Goal: Transaction & Acquisition: Purchase product/service

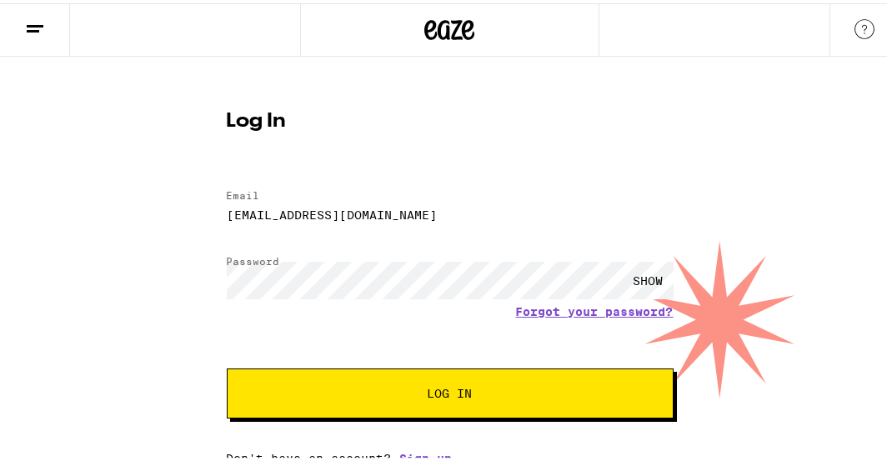
click at [438, 385] on span "Log In" at bounding box center [450, 390] width 45 height 12
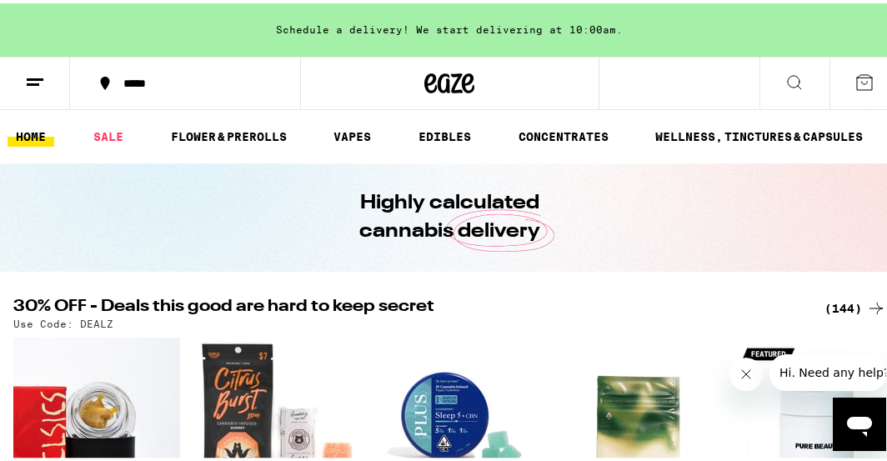
drag, startPoint x: 839, startPoint y: 307, endPoint x: 164, endPoint y: 76, distance: 713.6
click at [838, 307] on div "(144)" at bounding box center [855, 305] width 62 height 20
click at [164, 76] on div "*****" at bounding box center [194, 80] width 158 height 12
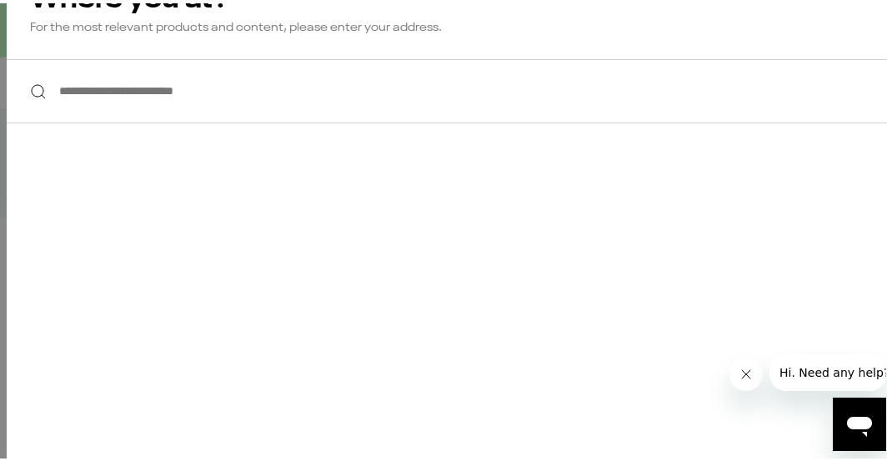
click at [161, 91] on input "**********" at bounding box center [450, 88] width 887 height 64
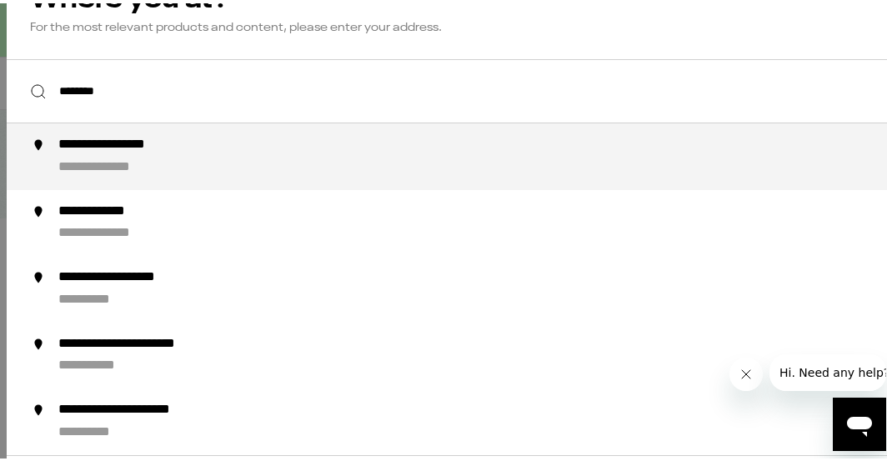
click at [207, 147] on div "**********" at bounding box center [483, 153] width 850 height 40
type input "**********"
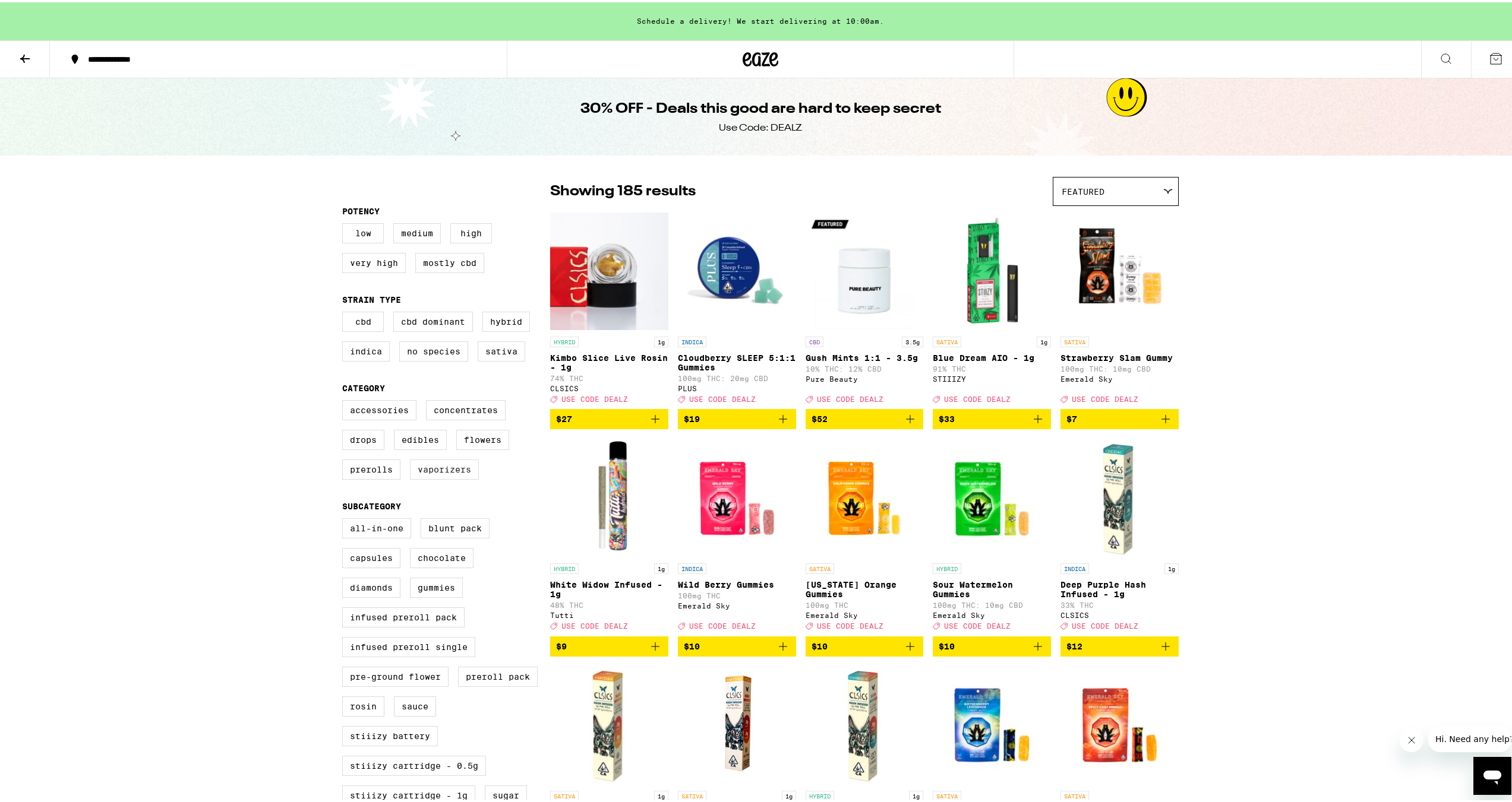
click at [443, 328] on label "Vaporizers" at bounding box center [444, 467] width 69 height 20
click at [345, 328] on input "Vaporizers" at bounding box center [345, 400] width 1 height 1
checkbox input "true"
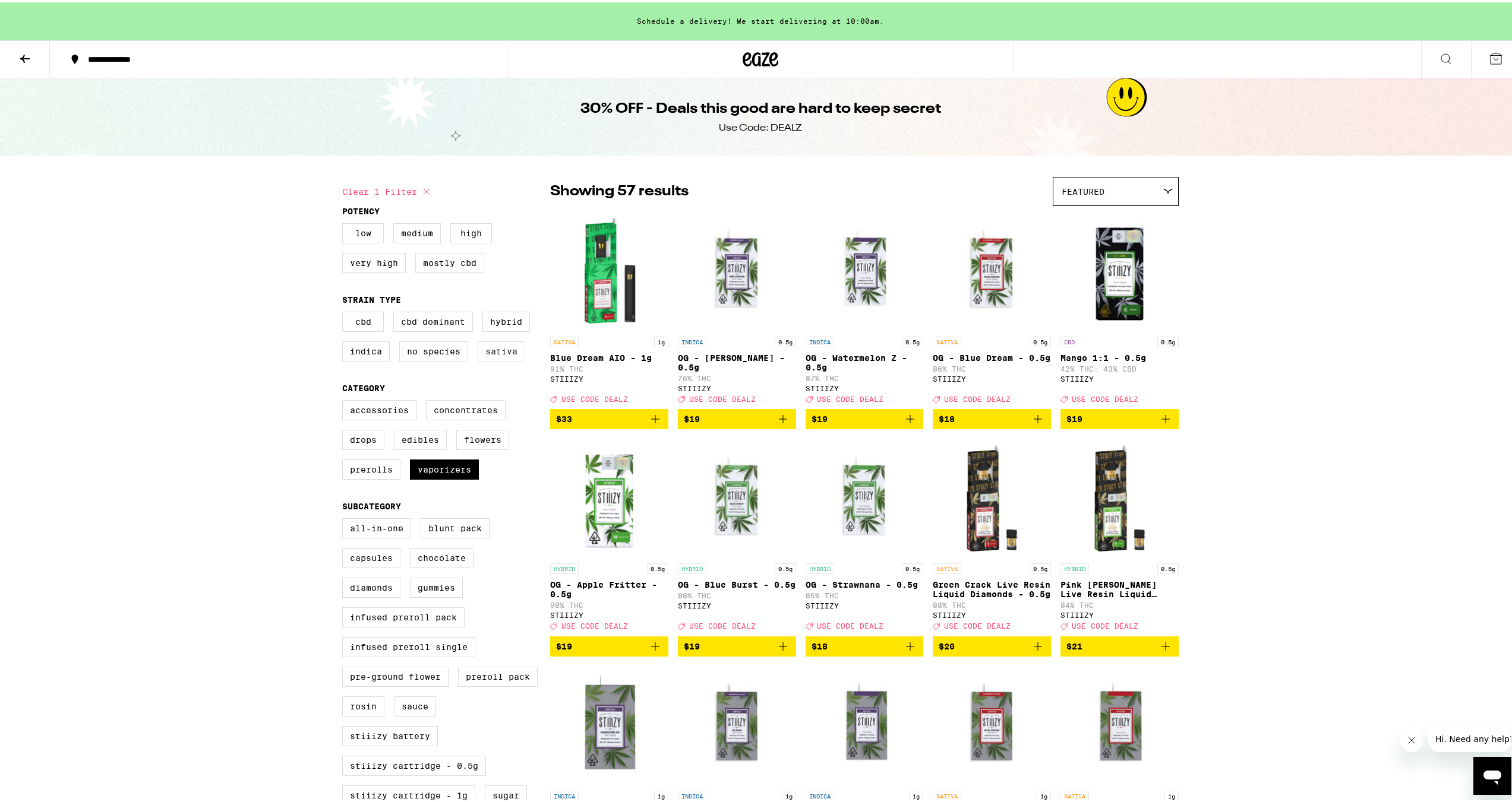
click at [493, 328] on label "Sativa" at bounding box center [501, 349] width 48 height 20
click at [345, 312] on input "Sativa" at bounding box center [345, 311] width 1 height 1
checkbox input "true"
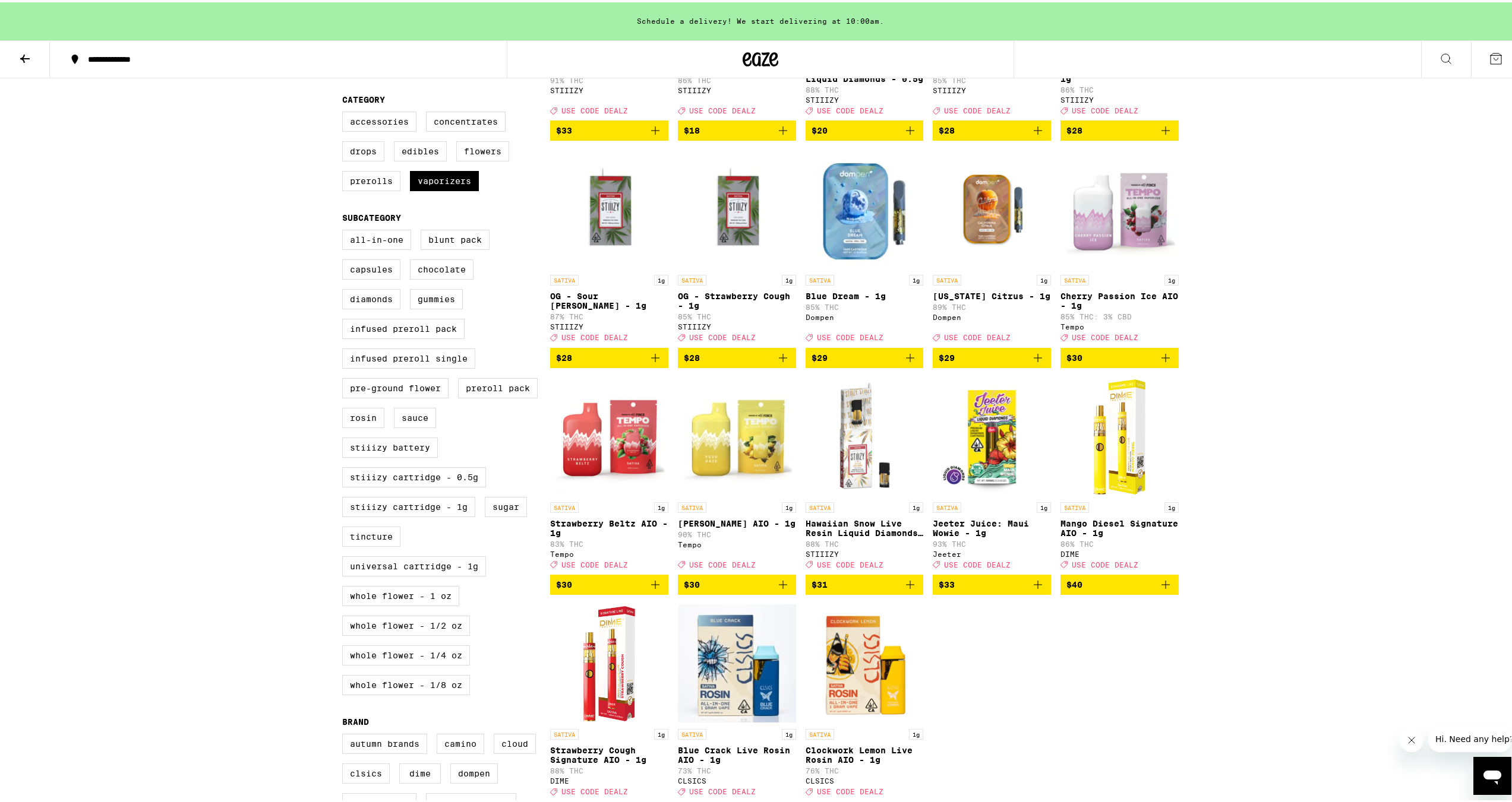
scroll to position [297, 0]
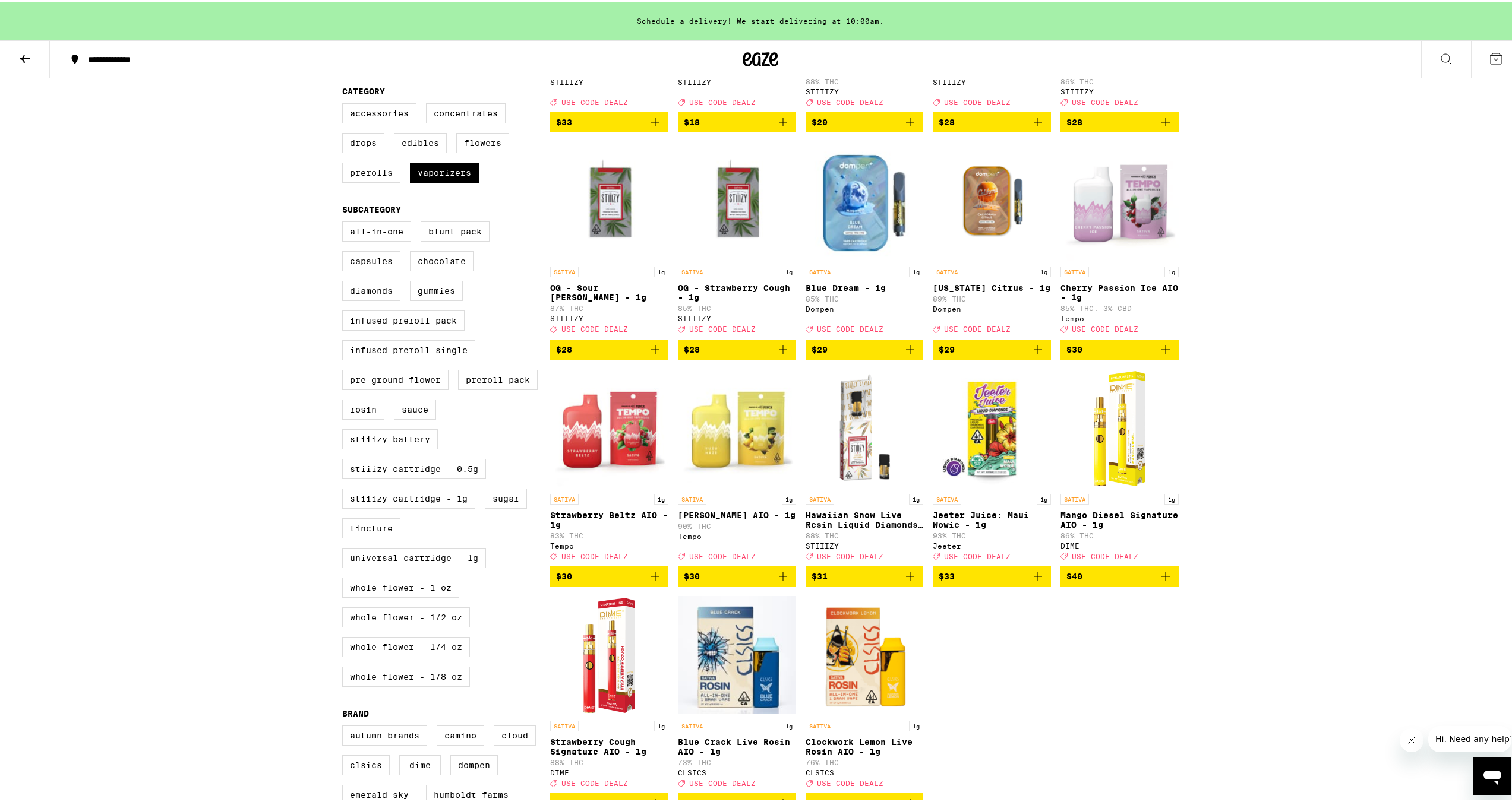
click at [631, 328] on icon "Add to bag" at bounding box center [783, 574] width 14 height 14
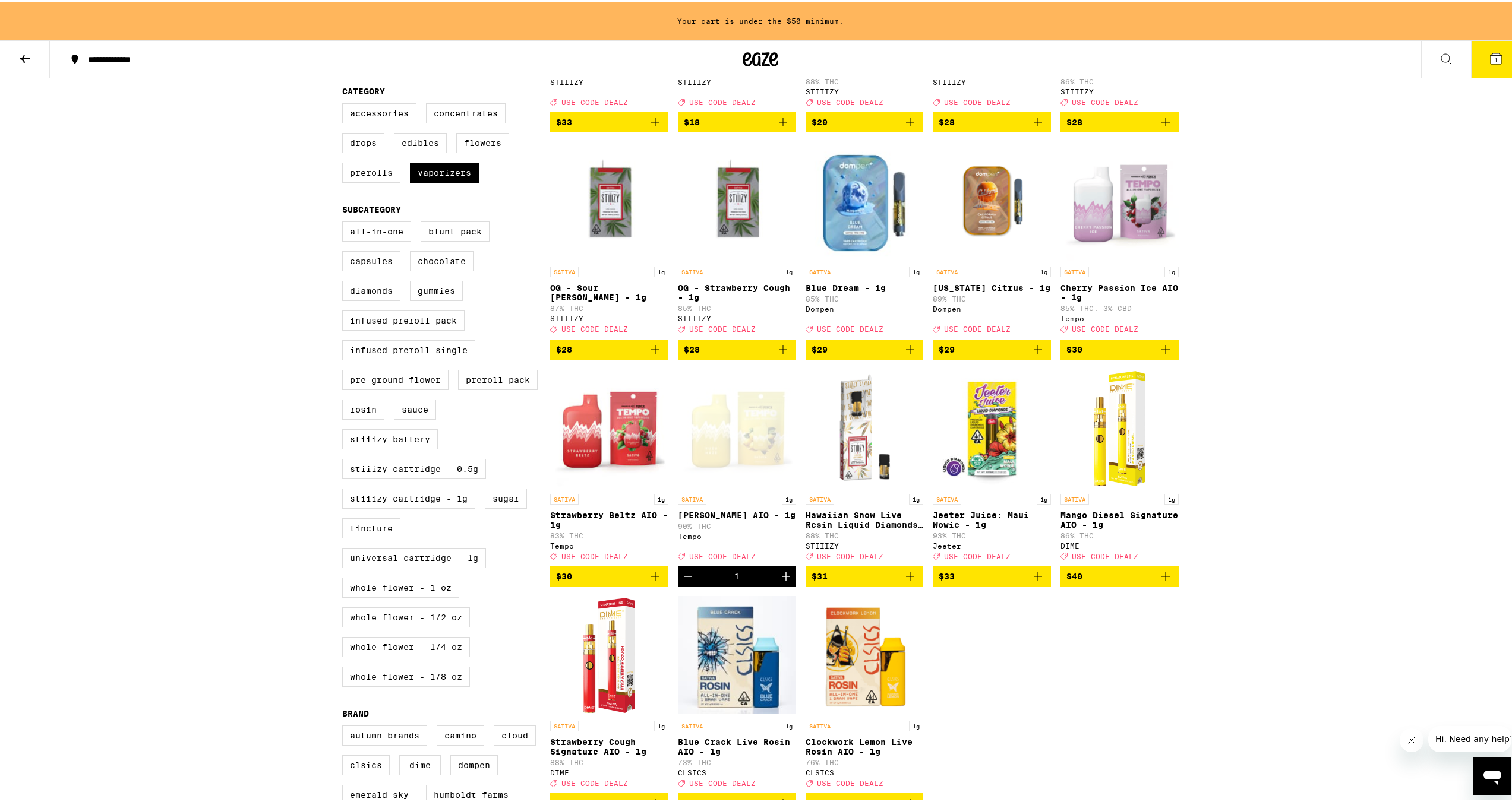
click at [631, 328] on icon "Increment" at bounding box center [786, 574] width 14 height 14
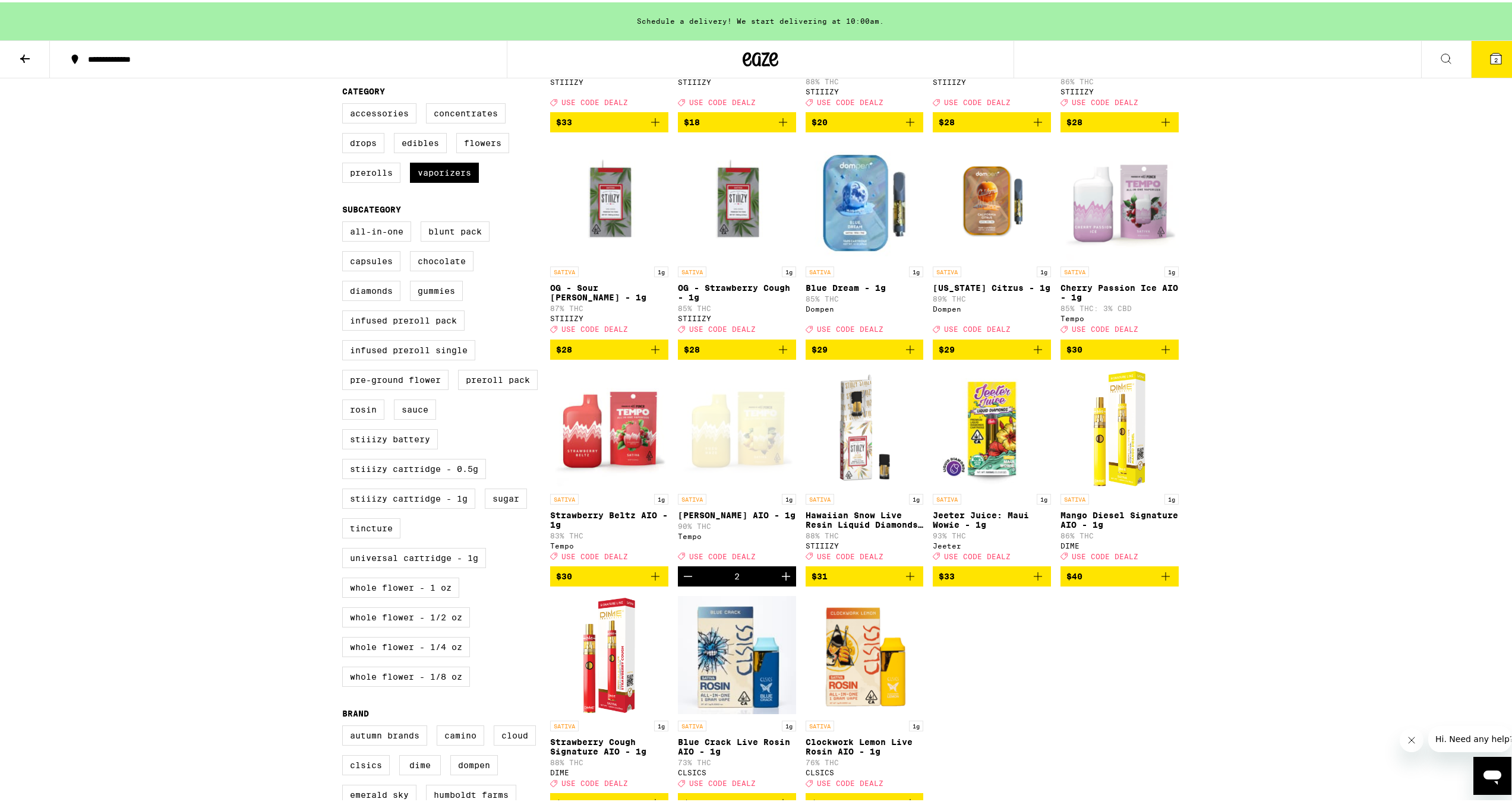
click at [631, 328] on button "$30" at bounding box center [1119, 348] width 118 height 20
click at [631, 328] on icon "Increment" at bounding box center [786, 574] width 14 height 14
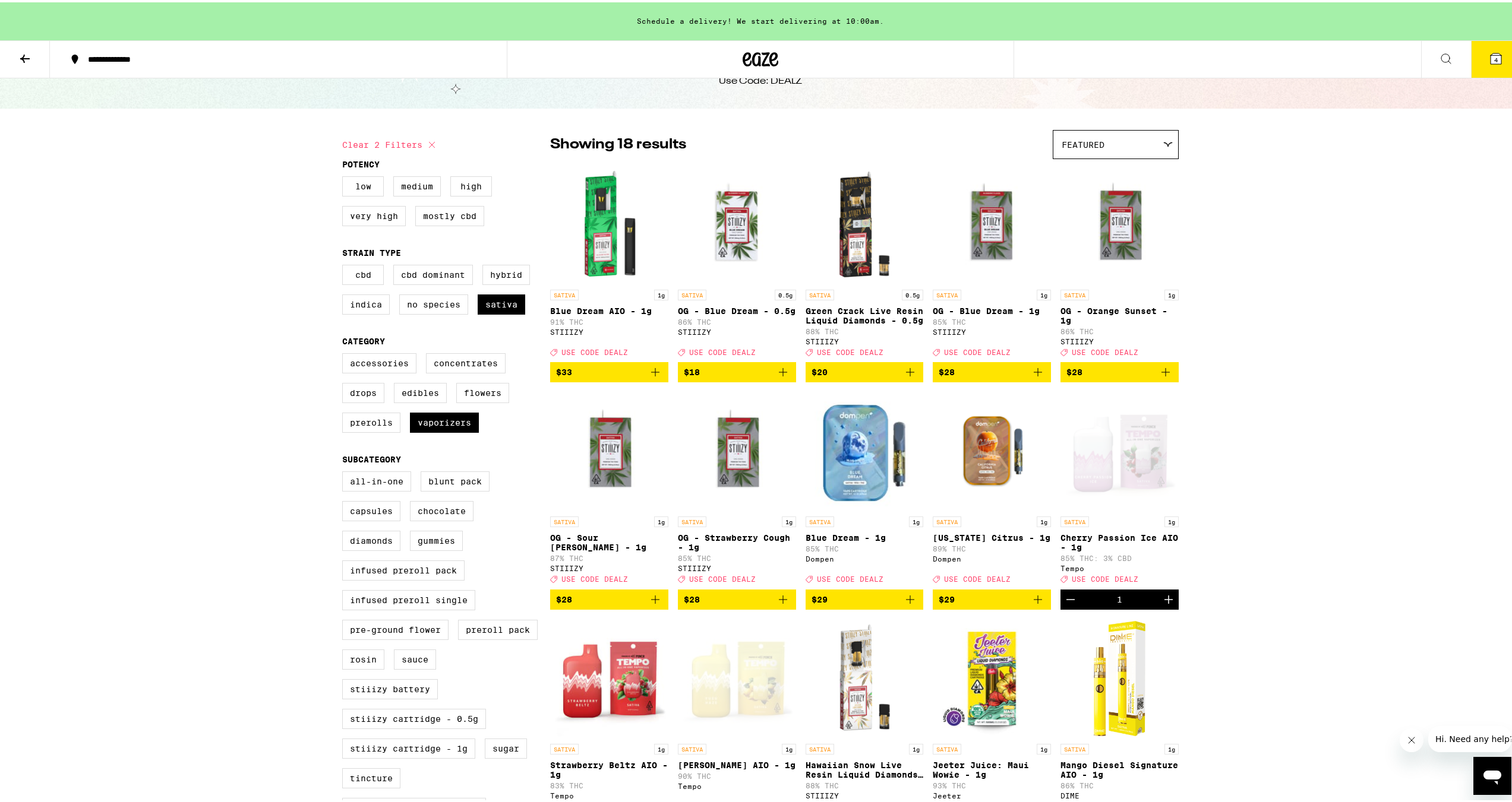
scroll to position [0, 0]
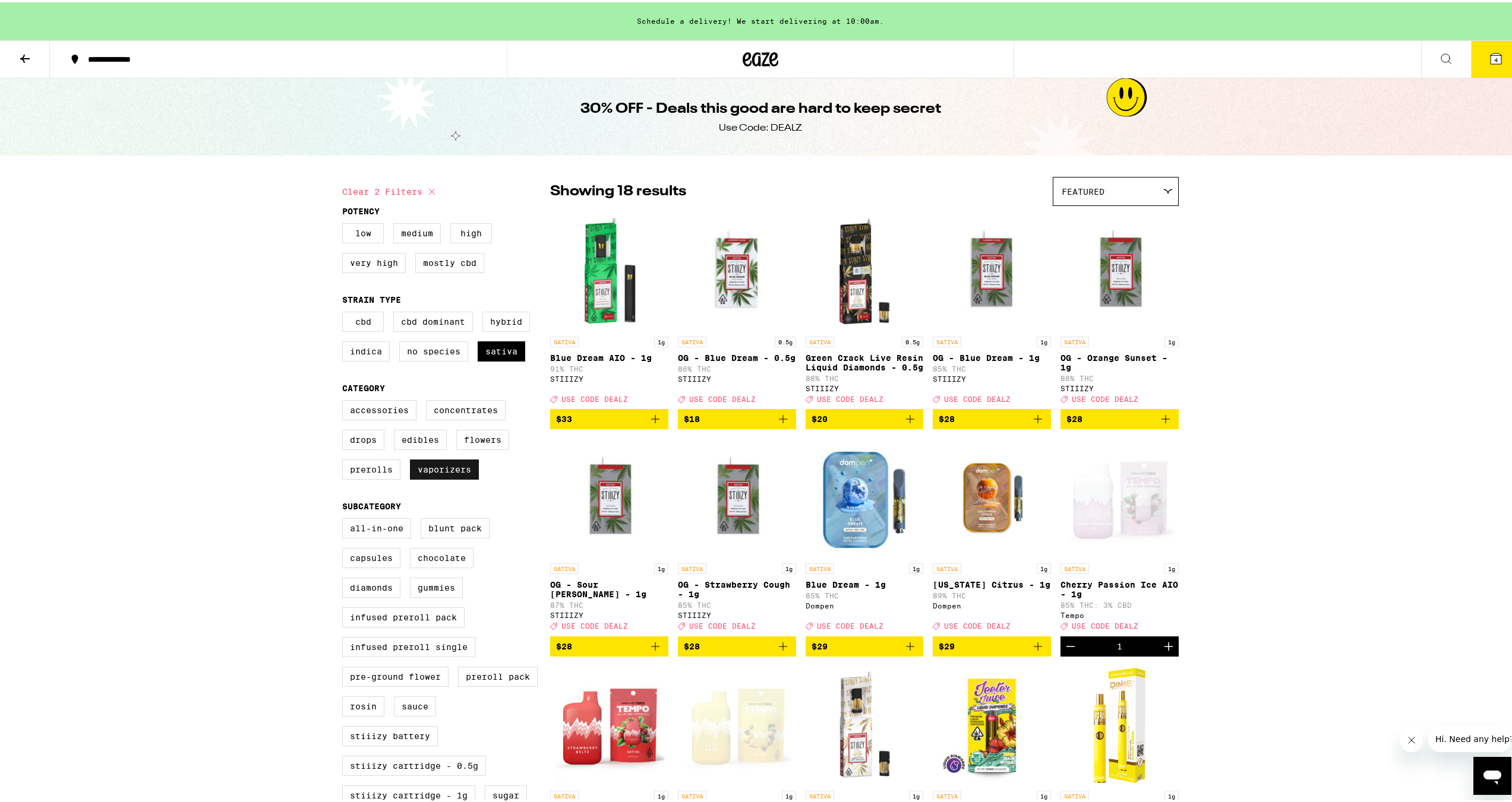
click at [455, 328] on label "Vaporizers" at bounding box center [444, 467] width 69 height 20
click at [345, 328] on input "Vaporizers" at bounding box center [345, 400] width 1 height 1
checkbox input "false"
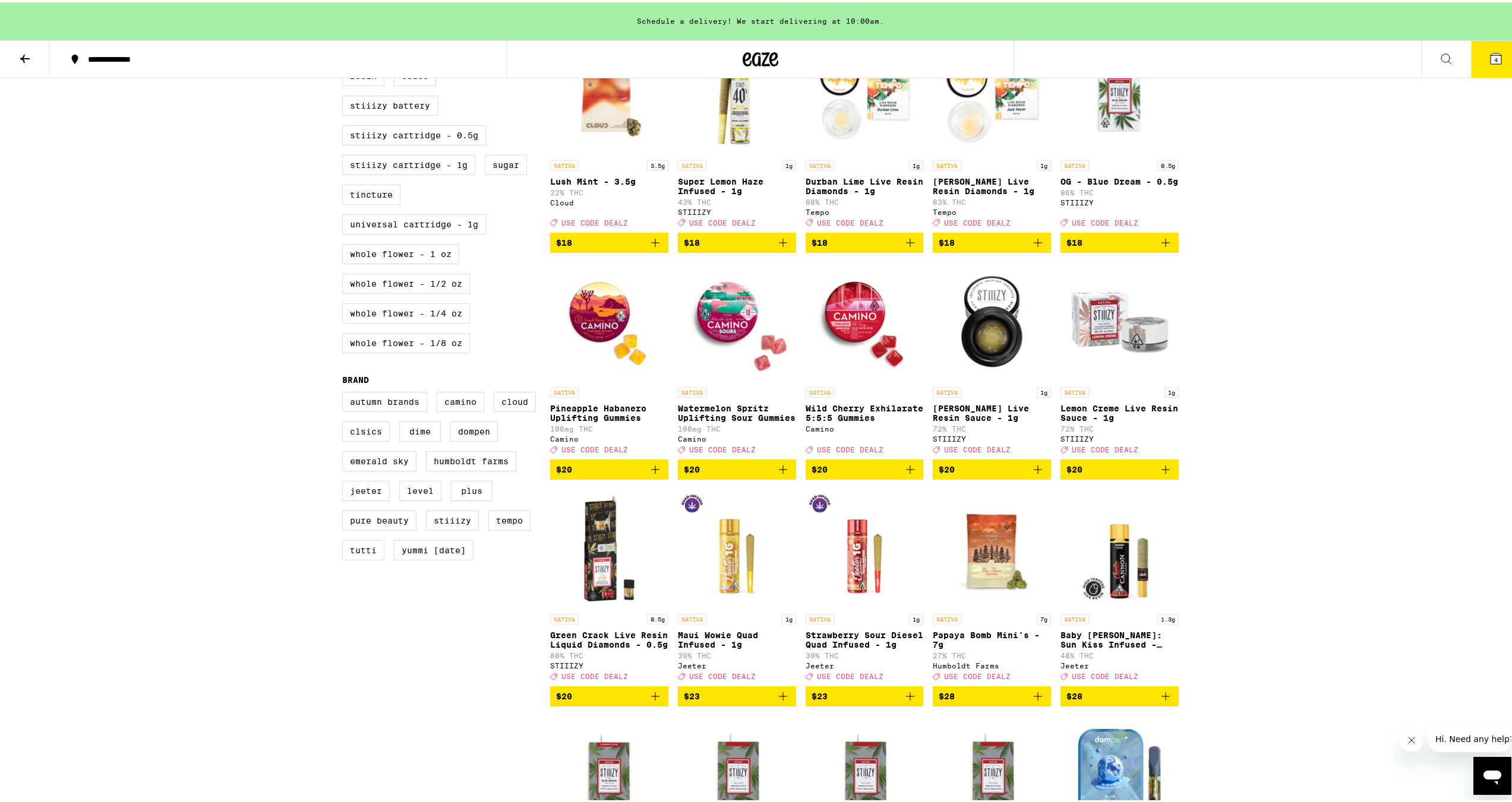
scroll to position [534, 0]
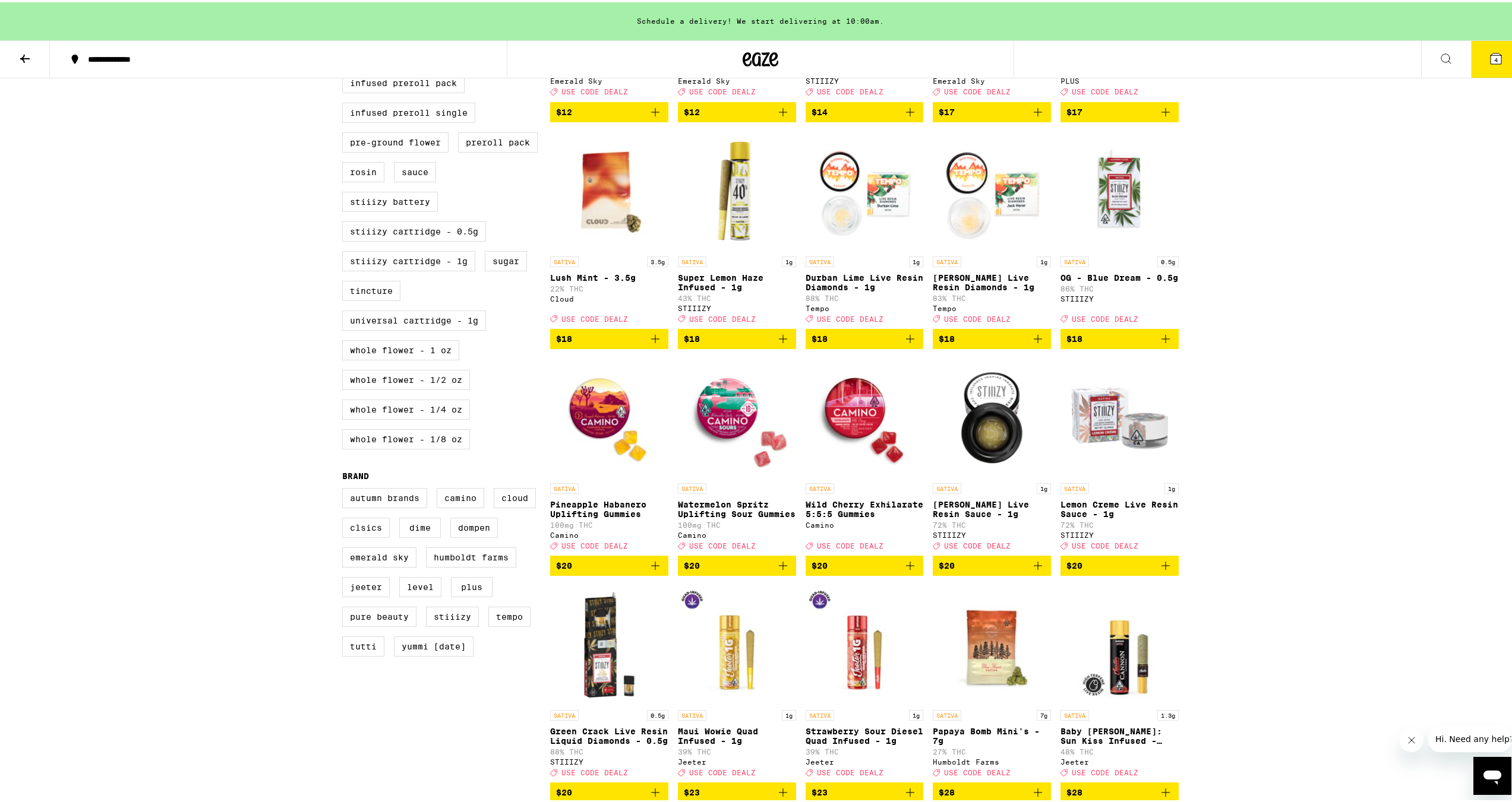
click at [631, 328] on button "$20" at bounding box center [737, 563] width 118 height 20
click at [631, 328] on icon "Increment" at bounding box center [786, 563] width 14 height 14
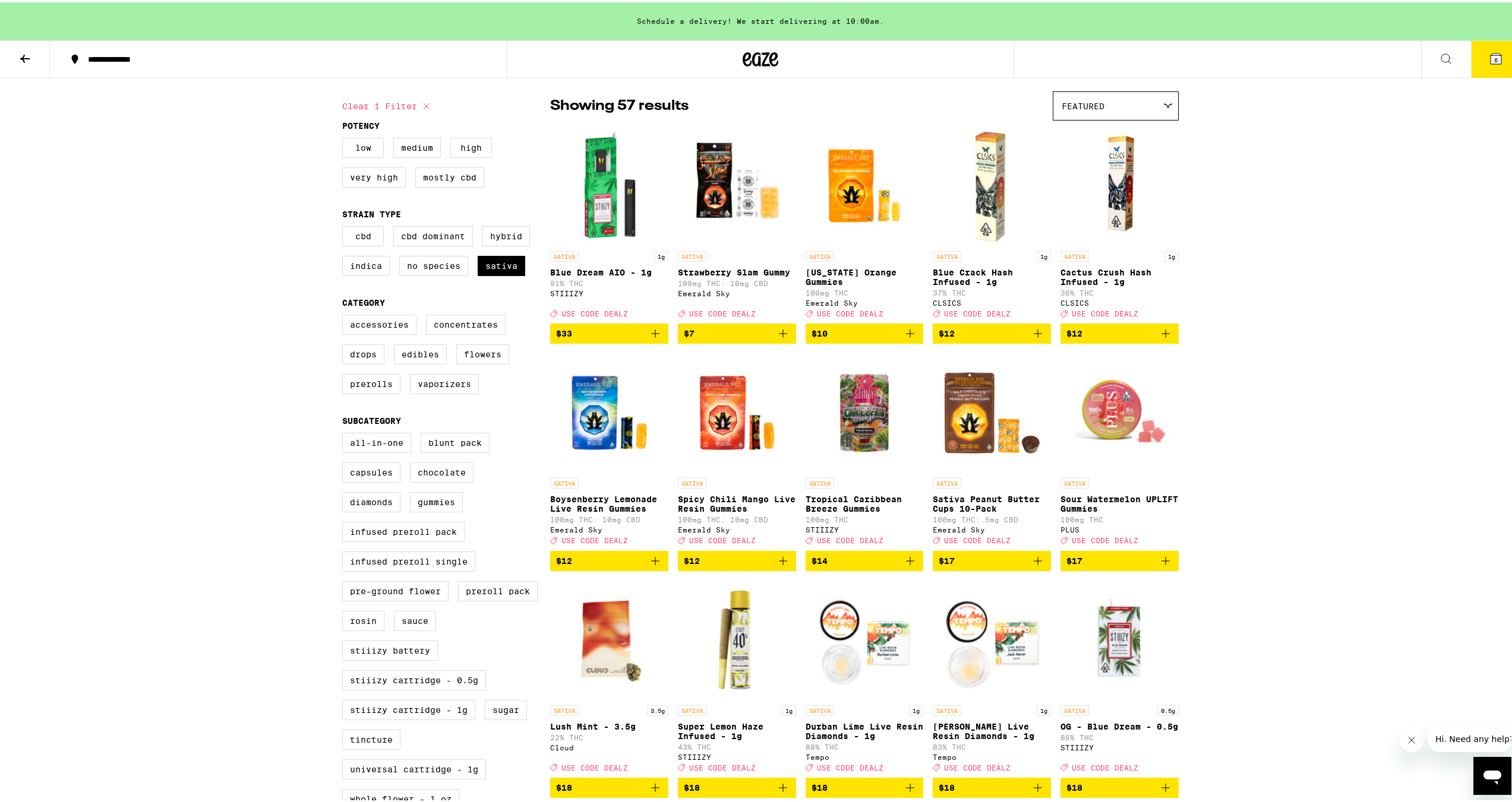
scroll to position [0, 0]
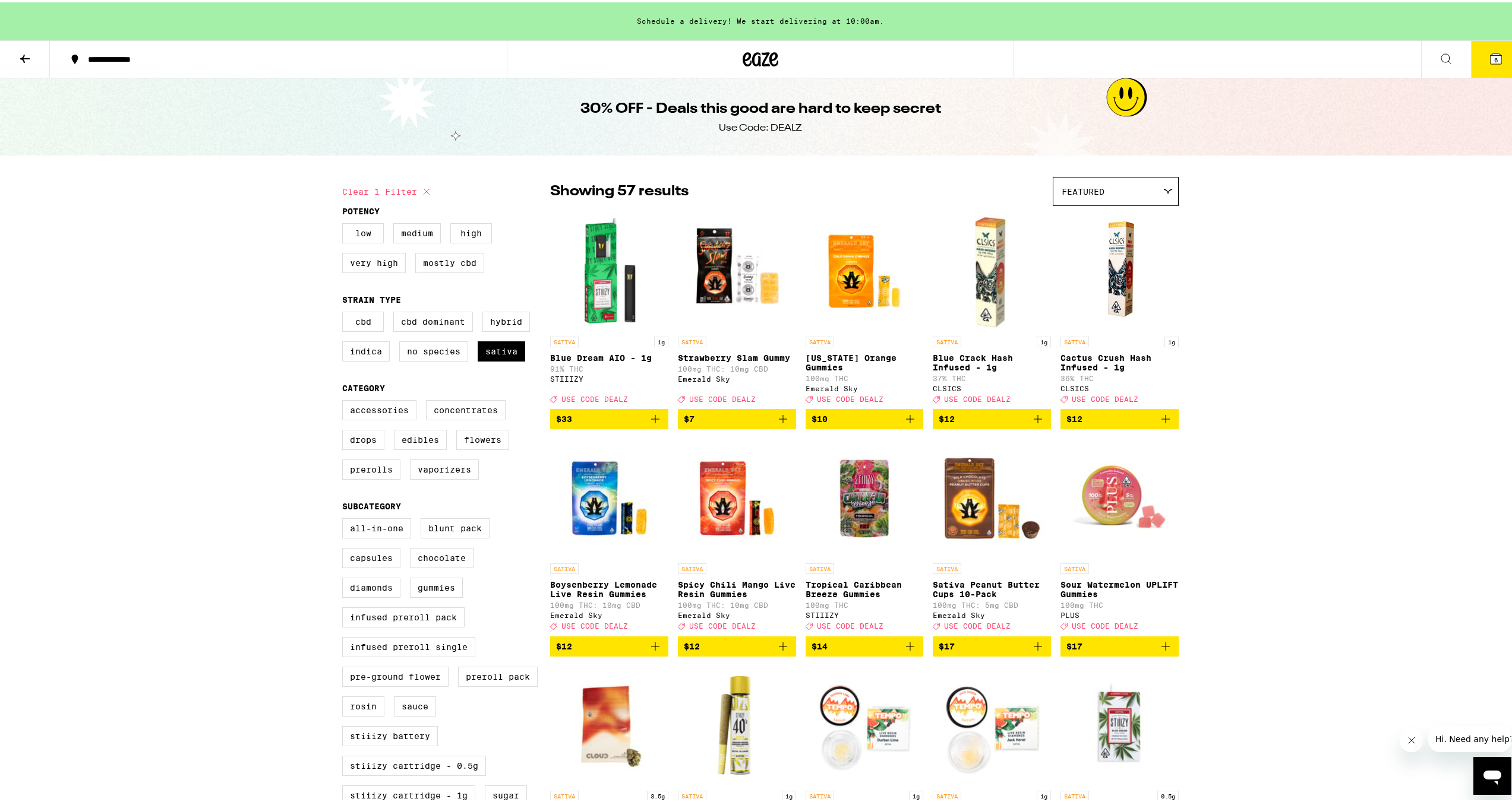
click at [631, 60] on icon at bounding box center [1496, 56] width 11 height 11
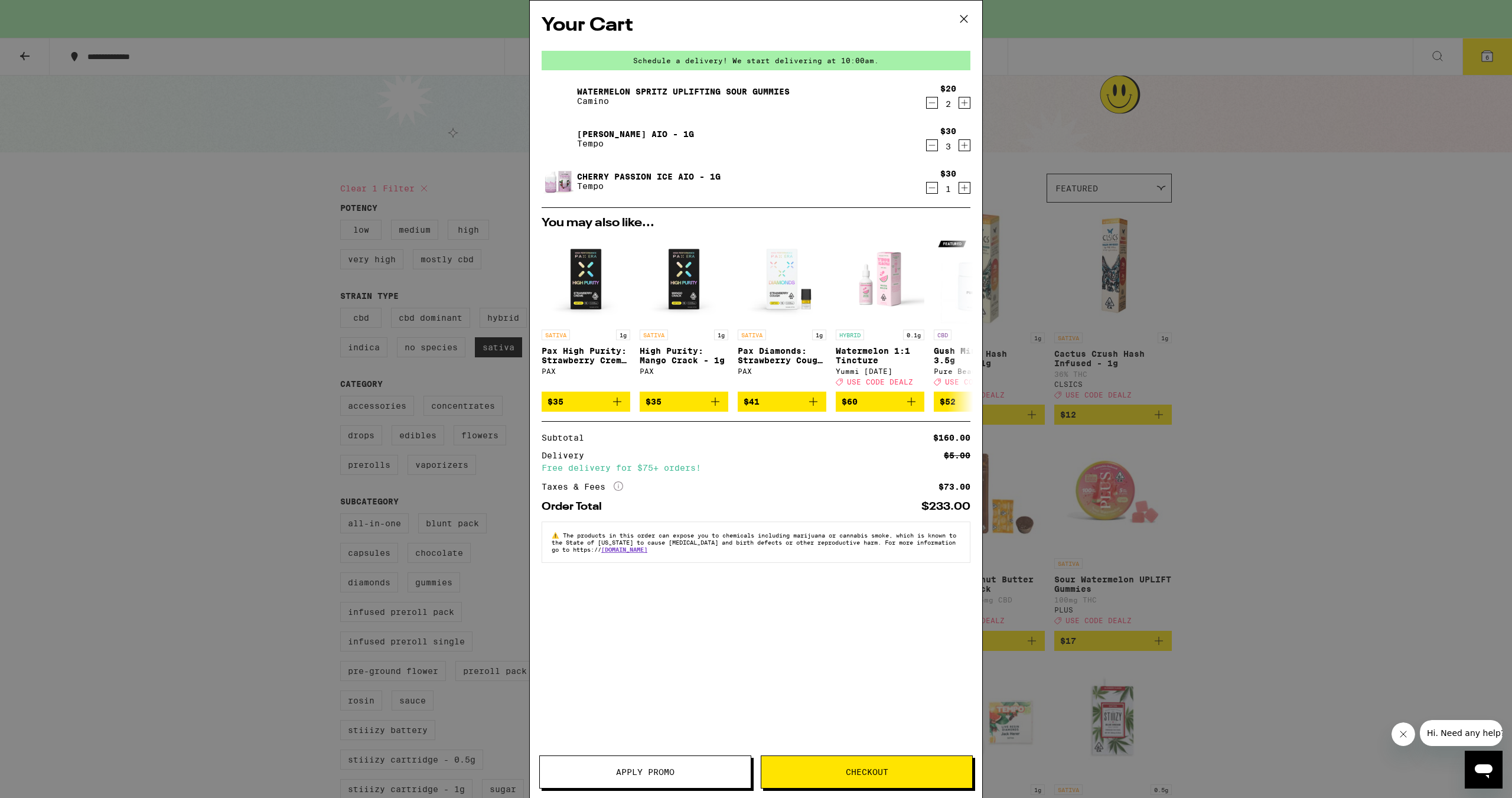
click at [628, 326] on span "Apply Promo" at bounding box center [645, 772] width 59 height 9
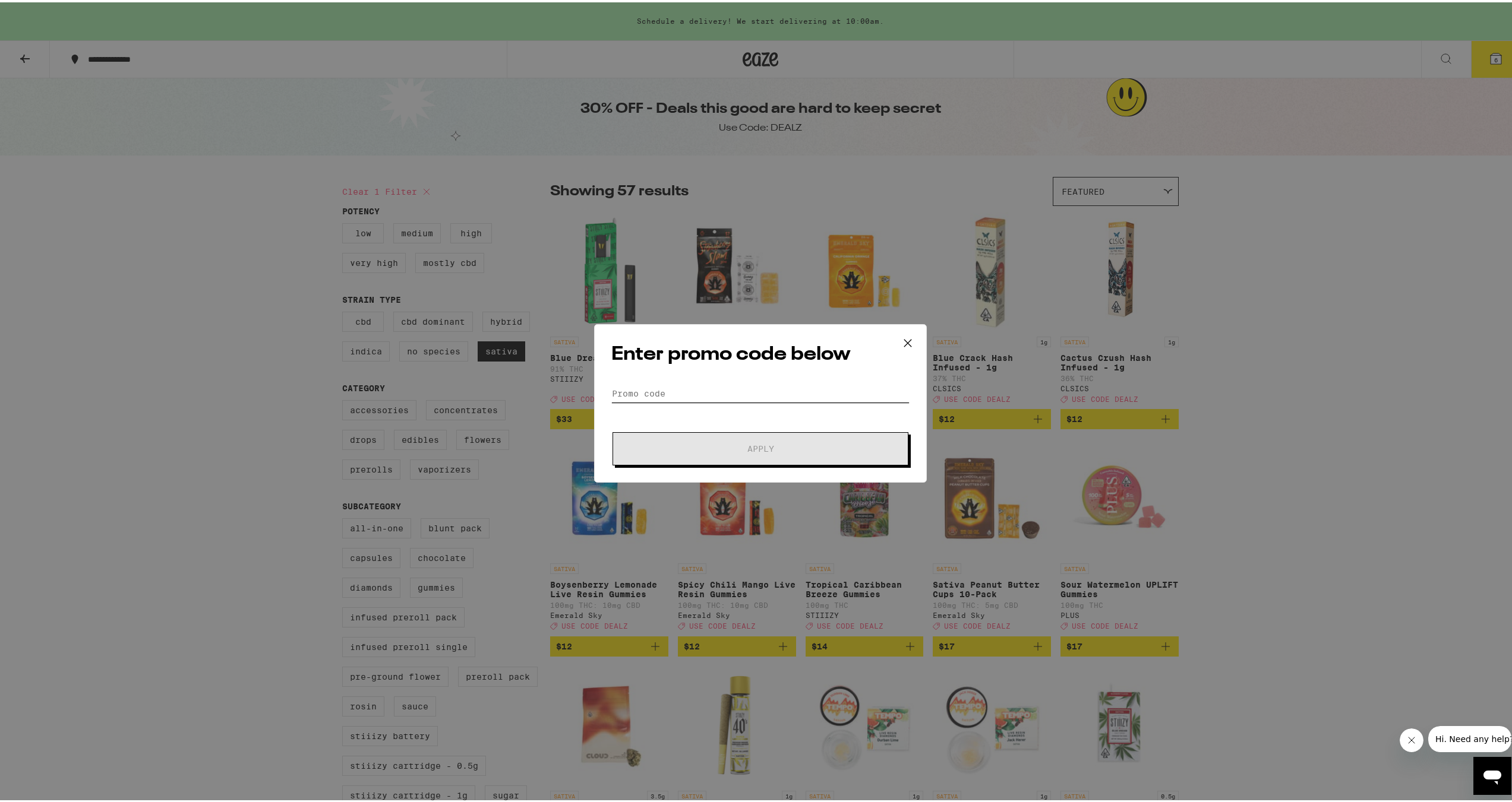
click at [631, 328] on input "Promo Code" at bounding box center [760, 391] width 298 height 18
type input "DEALZ"
click at [612, 328] on button "Apply" at bounding box center [760, 447] width 296 height 33
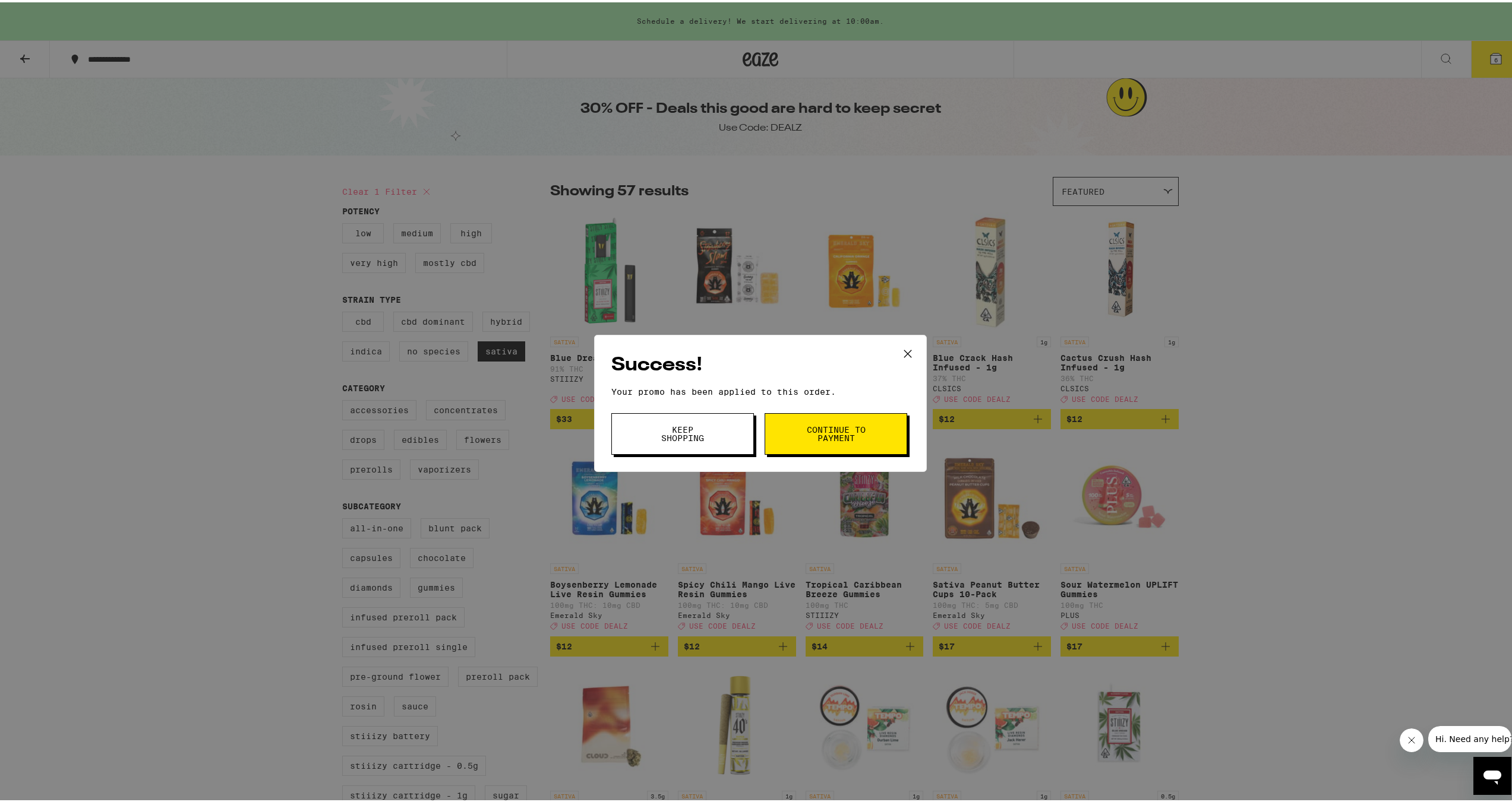
click at [631, 328] on button "Continue to payment" at bounding box center [836, 432] width 143 height 41
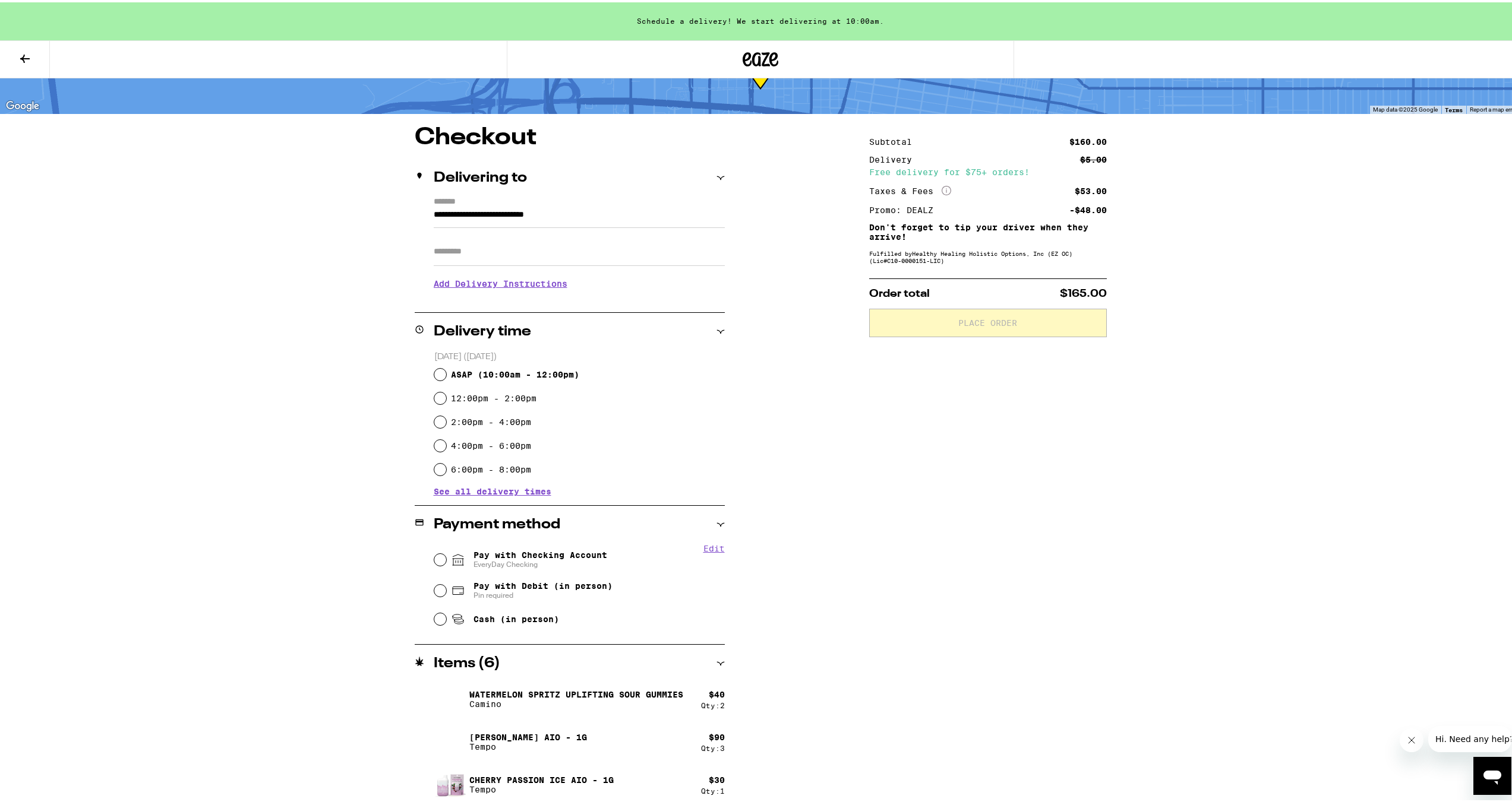
scroll to position [66, 0]
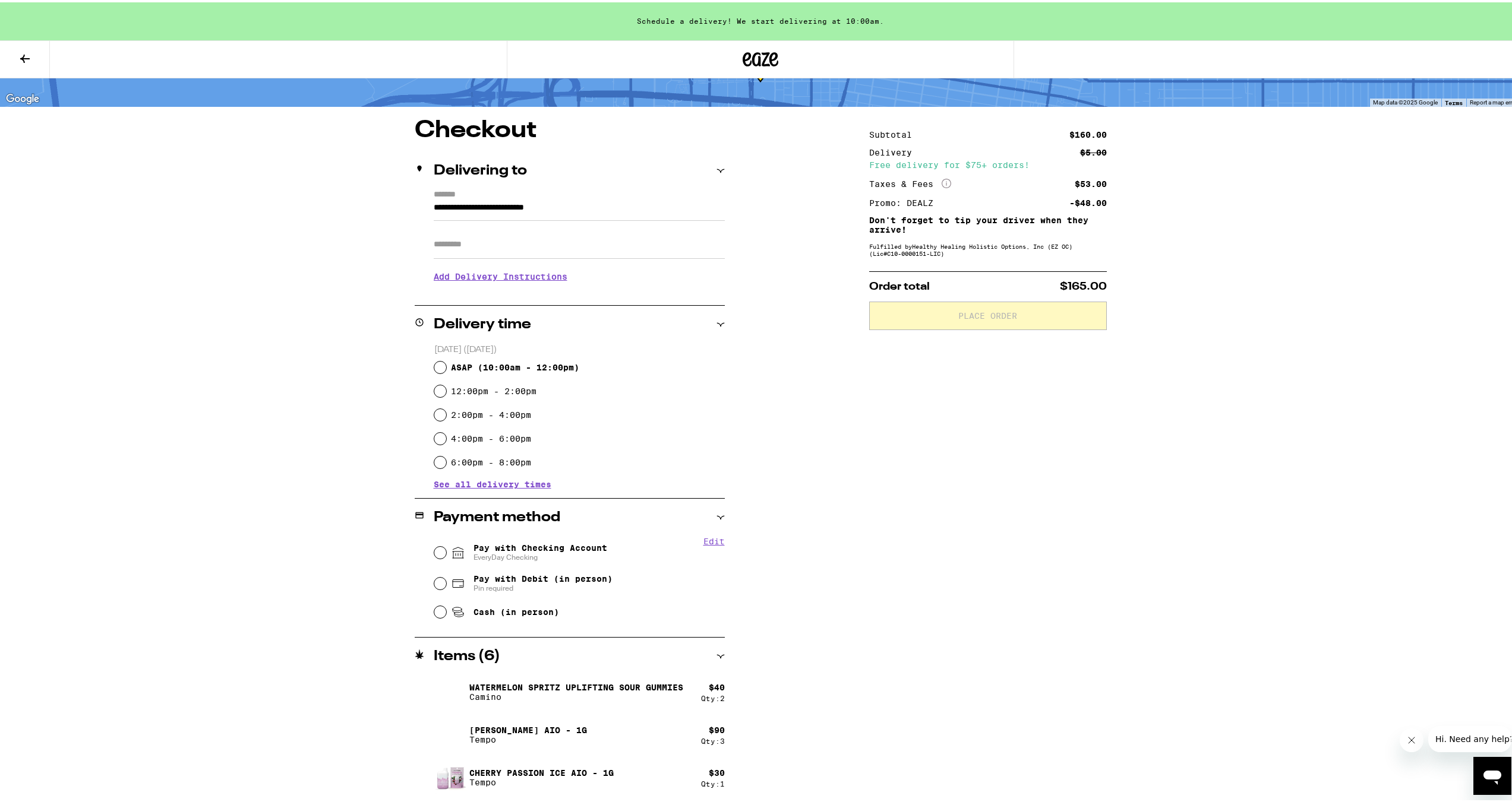
click at [527, 281] on h3 "Add Delivery Instructions" at bounding box center [579, 274] width 291 height 27
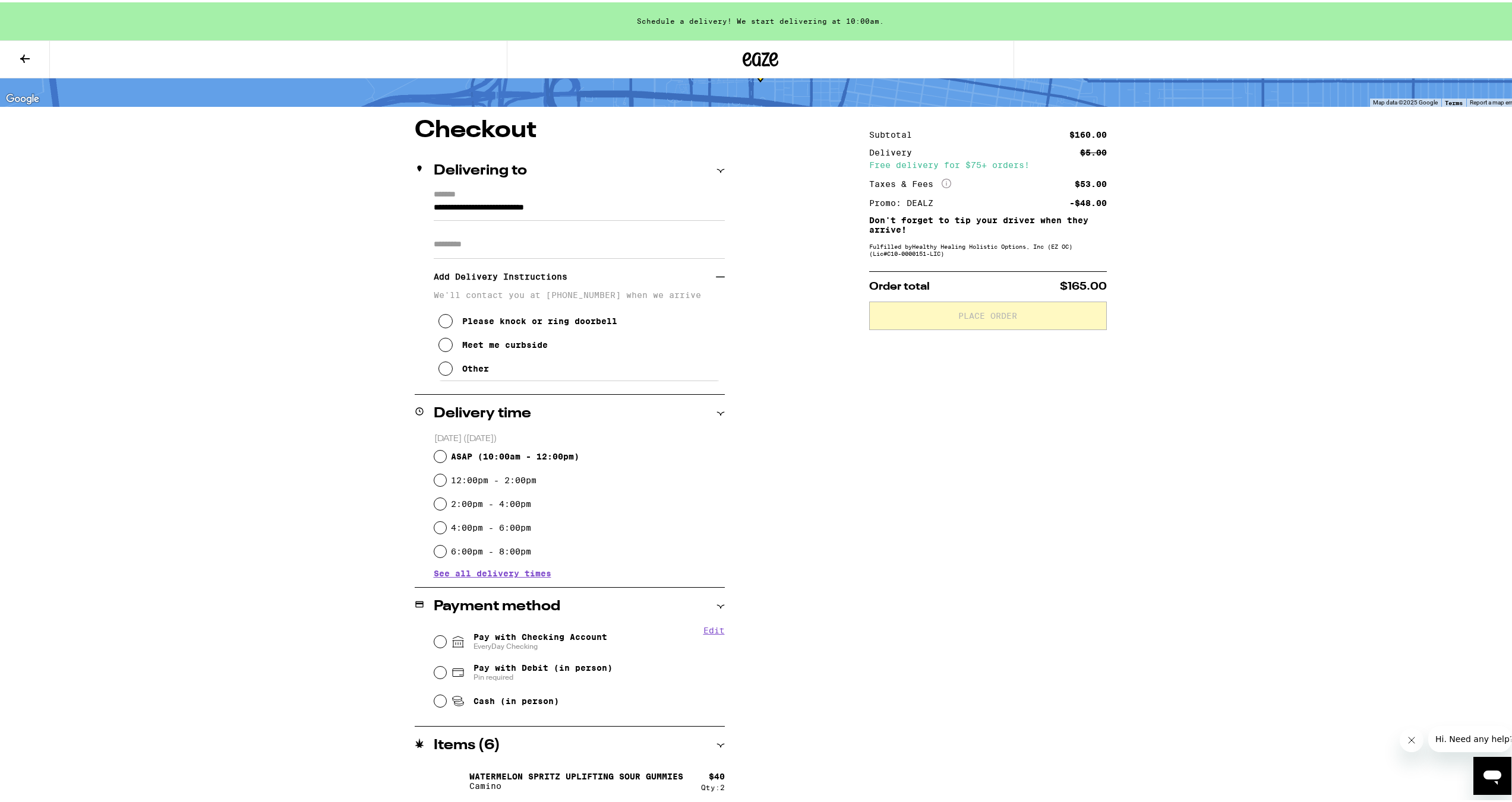
click at [470, 328] on div "Other" at bounding box center [476, 366] width 27 height 9
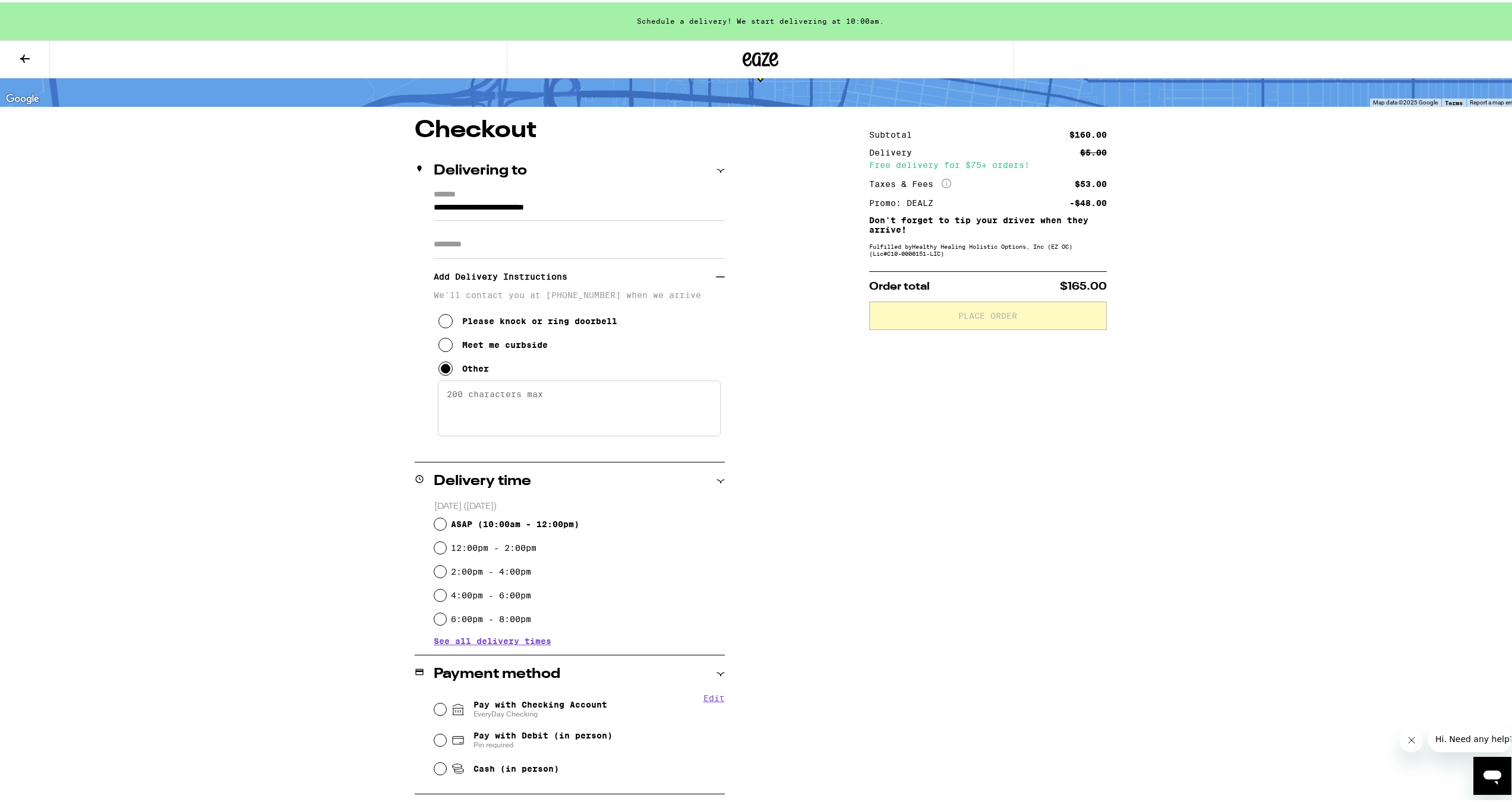
click at [511, 328] on textarea "Enter any other delivery instructions you want driver to know" at bounding box center [579, 406] width 283 height 56
drag, startPoint x: 564, startPoint y: 399, endPoint x: 549, endPoint y: 401, distance: 15.1
click at [549, 328] on textarea "USE CALL BOX TO GET LET UP ELEVATOR.FIND NAME [PERSON_NAME]. FLOOR 4 APT 412. T…" at bounding box center [579, 406] width 283 height 56
click at [597, 328] on textarea "USE CALL BOX TO GET ACCESS UP ELEVATOR.FIND NAME [PERSON_NAME]. FLOOR 4 APT 412…" at bounding box center [579, 406] width 283 height 56
click at [631, 328] on textarea "USE CALL BOX TO GET ACCESS UP ELEVATOR.FIND NAME [PERSON_NAME]. FLOOR 4 APT 412…" at bounding box center [579, 406] width 283 height 56
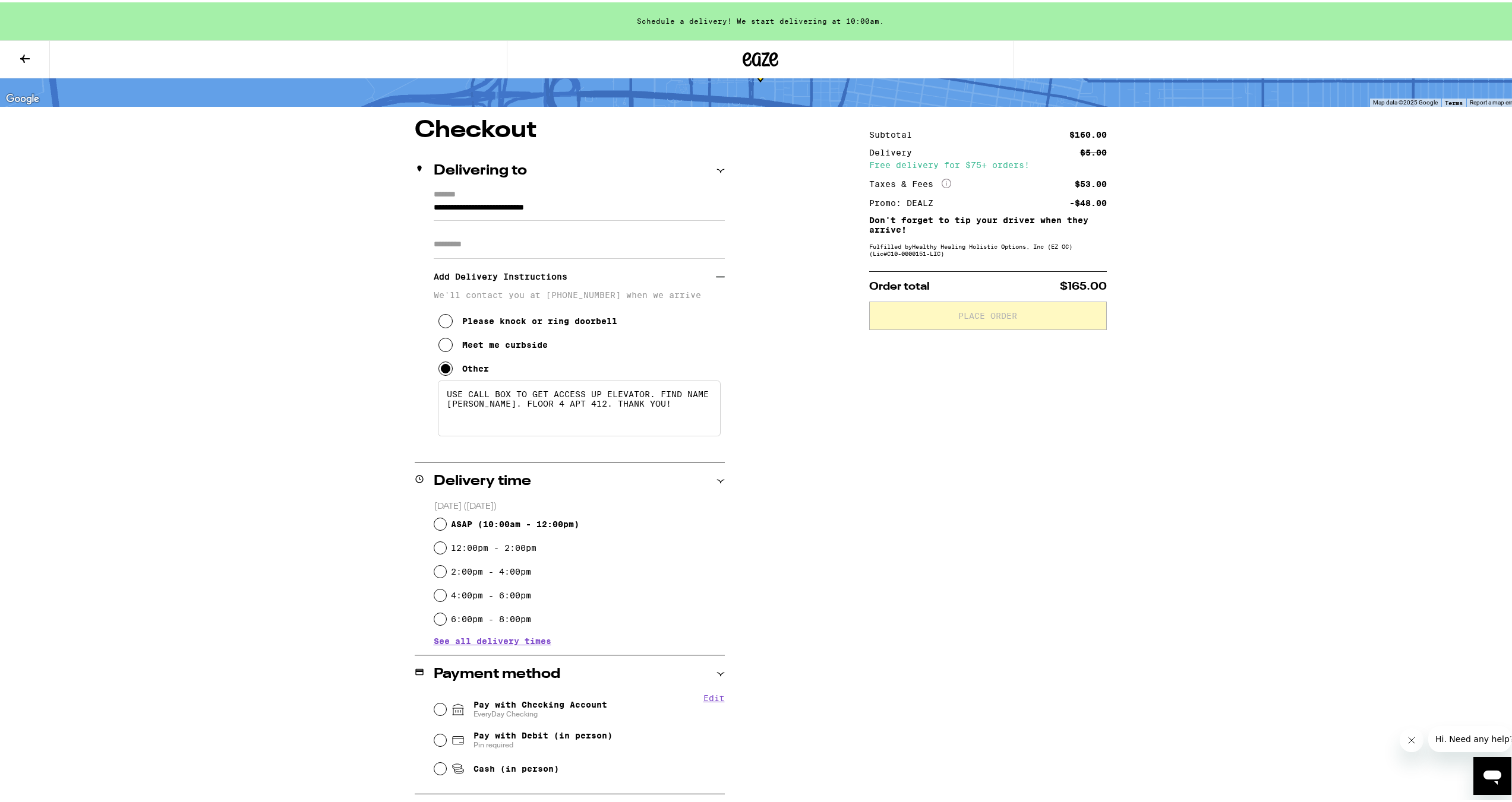
click at [443, 328] on textarea "USE CALL BOX TO GET ACCESS UP ELEVATOR. FIND NAME [PERSON_NAME]. FLOOR 4 APT 41…" at bounding box center [579, 406] width 283 height 56
click at [631, 328] on div "Subtotal $160.00 Delivery $5.00 Free delivery for $75+ orders! Taxes & Fees Mor…" at bounding box center [988, 537] width 237 height 843
drag, startPoint x: 581, startPoint y: 408, endPoint x: 444, endPoint y: 409, distance: 137.0
click at [444, 328] on textarea "PLEASE USE CALL BOX TO GET ACCESS UP ELEVATOR. FIND NAME [PERSON_NAME]. FLOOR 4…" at bounding box center [579, 406] width 283 height 56
click at [546, 328] on textarea "PLEASE USE CALL BOX TO GET ACCESS UP ELEVATOR. FLOOR 4 APT 412. THANK YOU!" at bounding box center [579, 406] width 283 height 56
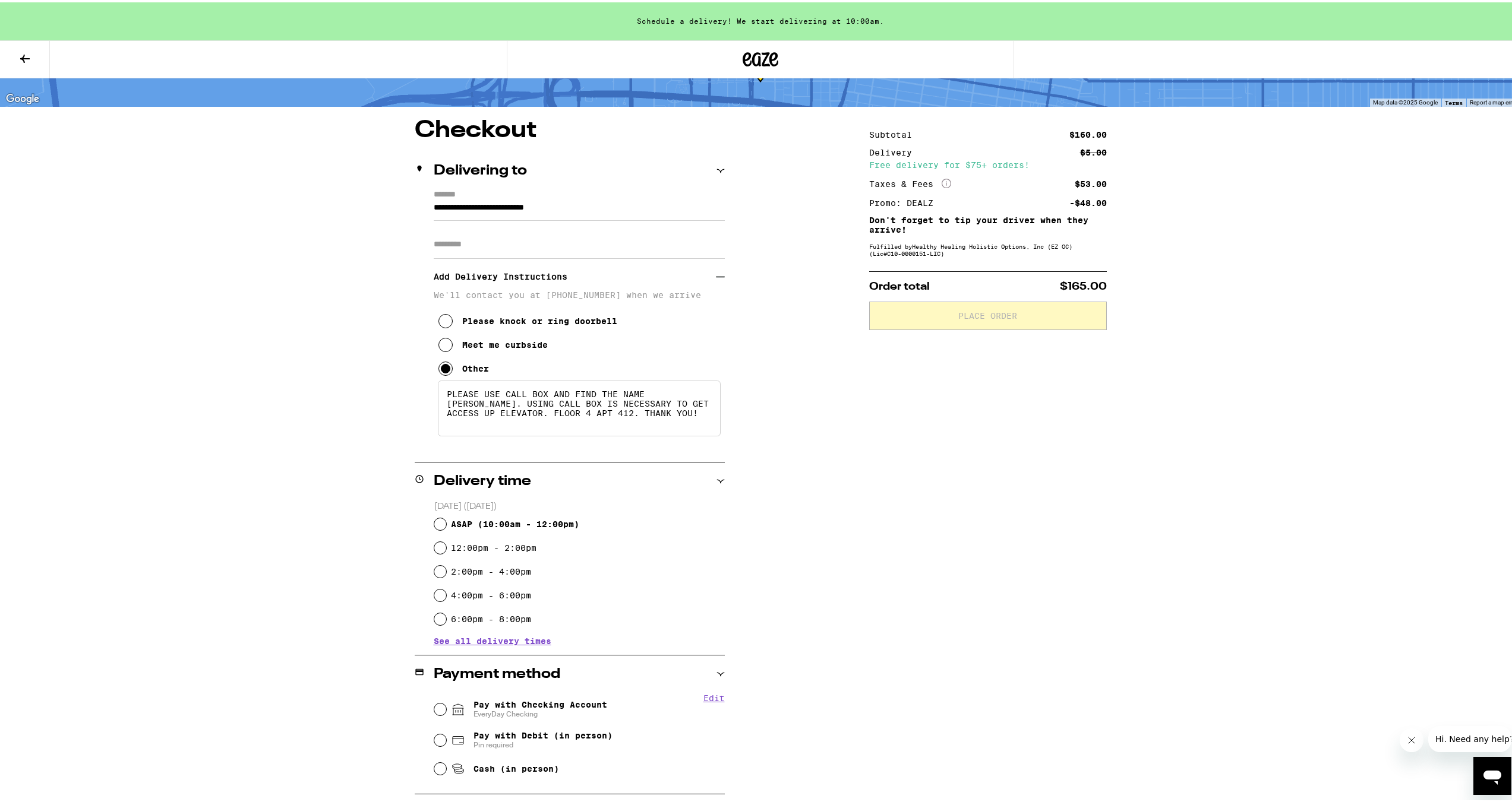
click at [542, 328] on textarea "PLEASE USE CALL BOX AND FIND THE NAME [PERSON_NAME]. USING CALL BOX IS NECESSAR…" at bounding box center [579, 406] width 283 height 56
click at [631, 328] on textarea "PLEASE USE CALL BOX AND FIND THE NAME [PERSON_NAME]. USING CALL BOX IS NECESSAR…" at bounding box center [579, 406] width 283 height 56
type textarea "PLEASE USE CALL BOX AND FIND THE NAME [PERSON_NAME]. USING CALL BOX IS NECESSAR…"
click at [439, 328] on input "ASAP ( 10:00am - 12:00pm )" at bounding box center [440, 521] width 12 height 12
radio input "true"
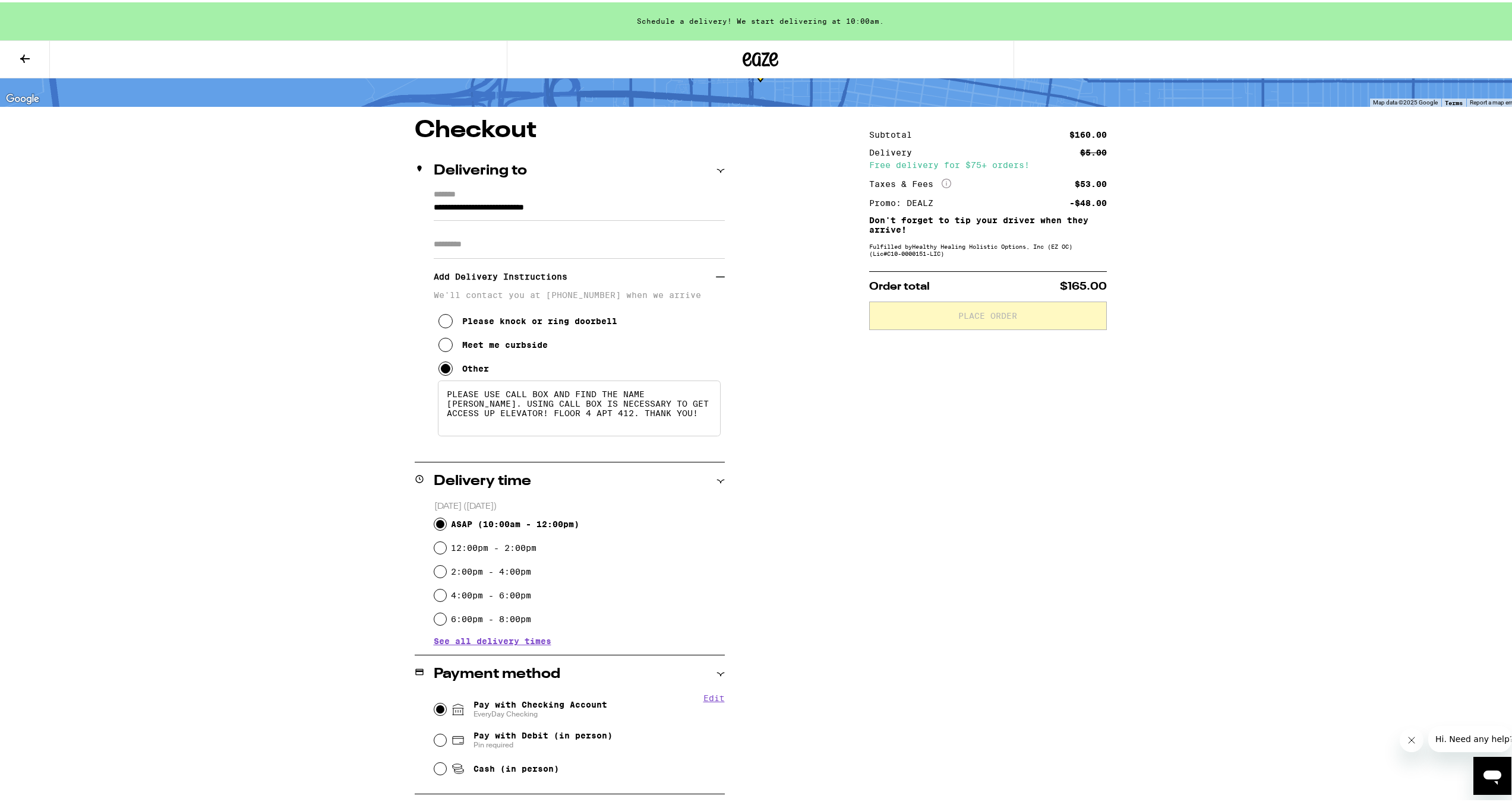
click at [434, 328] on input "Pay with Checking Account EveryDay Checking" at bounding box center [440, 707] width 12 height 12
radio input "true"
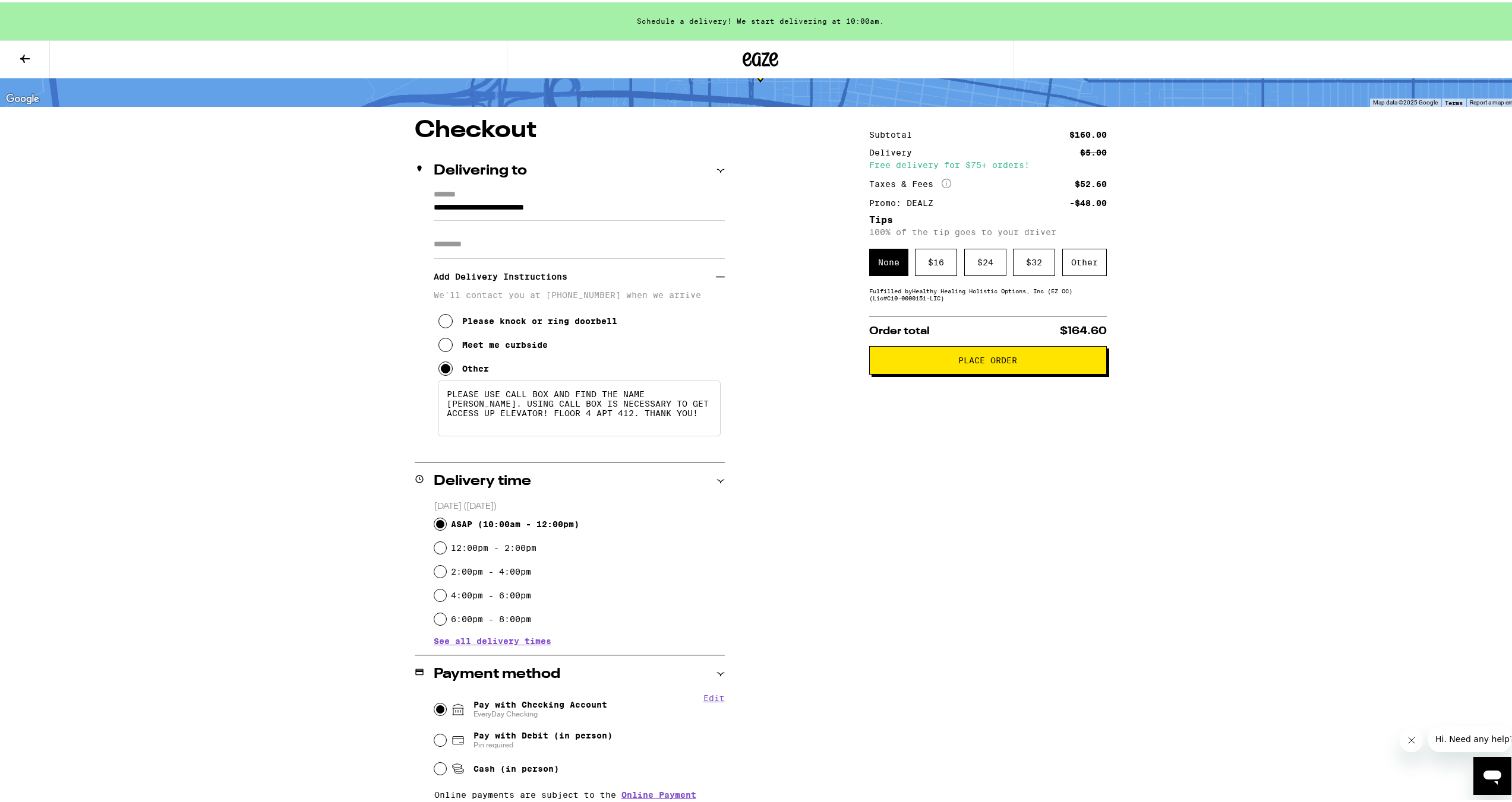
click at [631, 310] on div "Subtotal $160.00 Delivery $5.00 Free delivery for $75+ orders! Taxes & Fees Mor…" at bounding box center [988, 556] width 237 height 880
click at [631, 265] on div "Other" at bounding box center [1084, 260] width 45 height 27
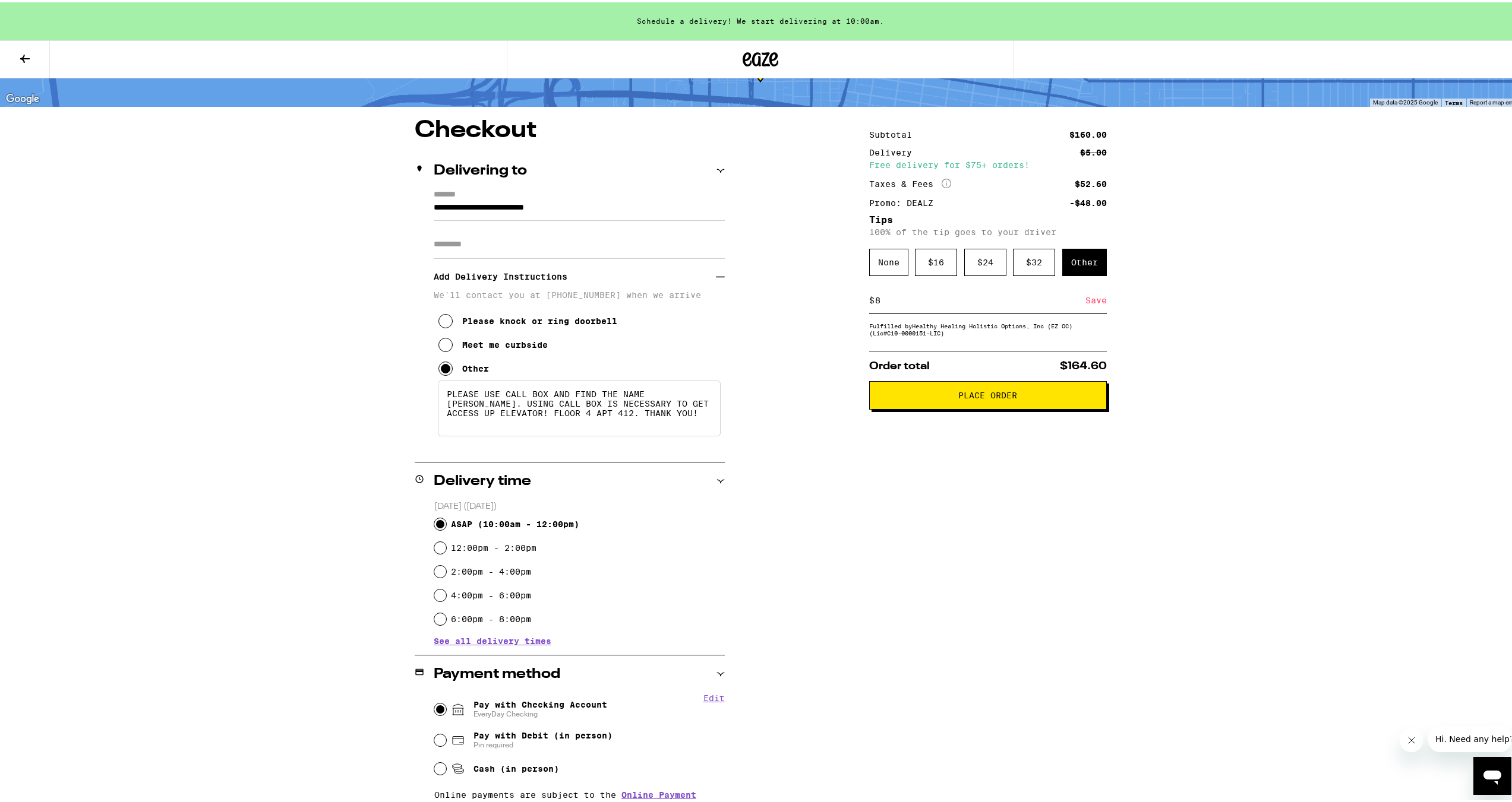
type input "8"
click at [631, 303] on div "Save" at bounding box center [1096, 298] width 21 height 26
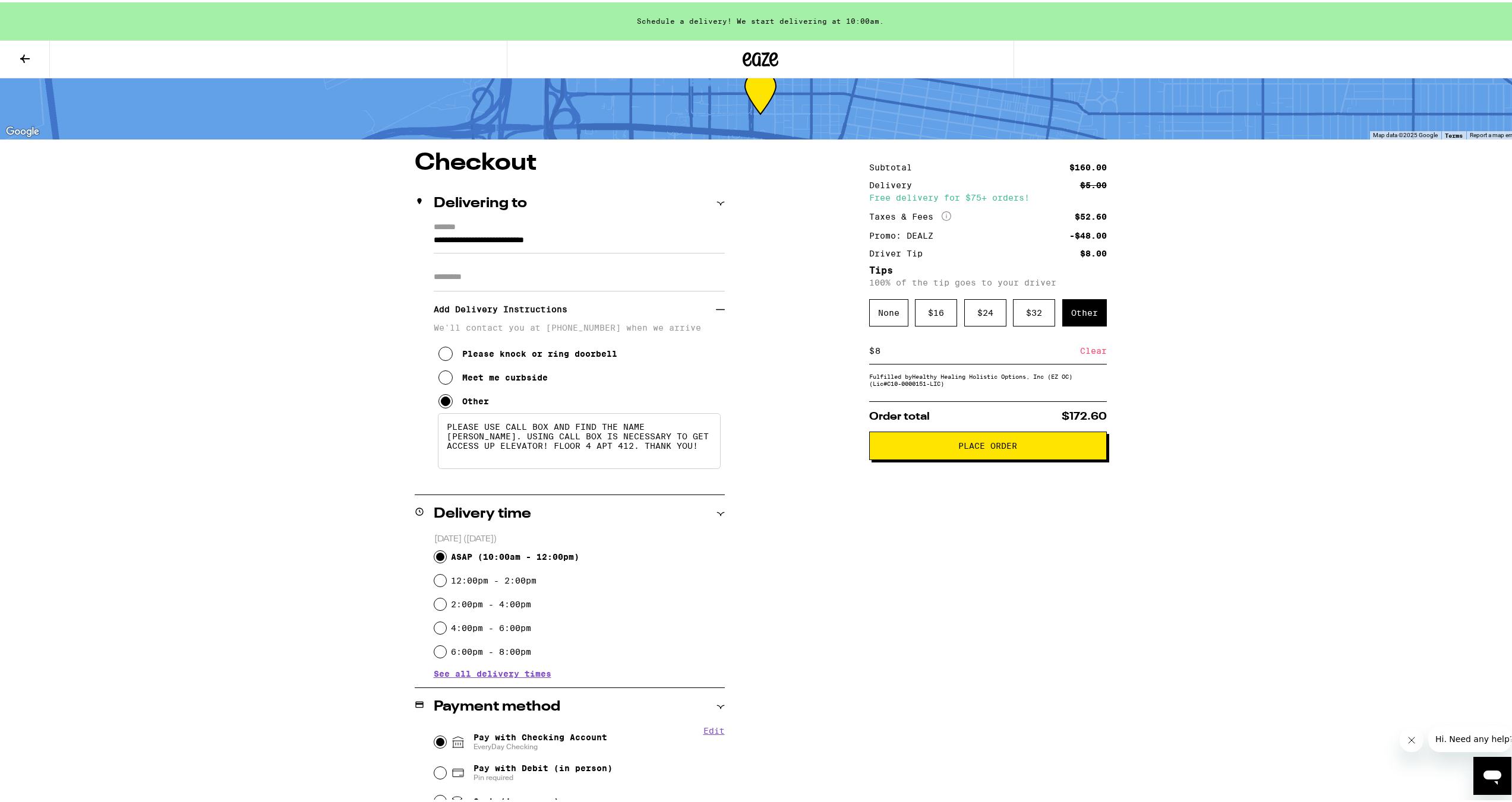
scroll to position [0, 0]
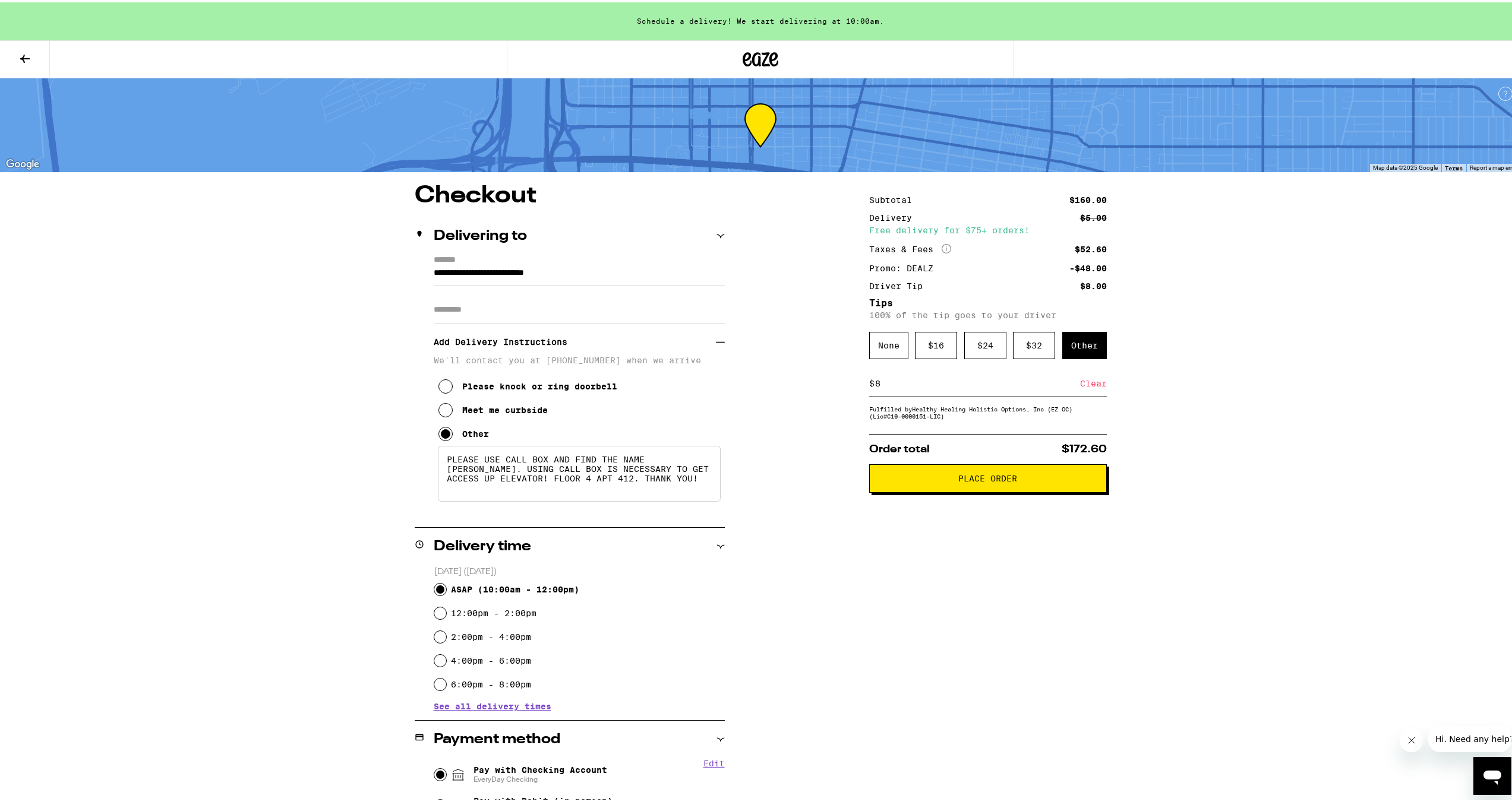
click at [474, 315] on input "Apt/Suite" at bounding box center [579, 308] width 291 height 28
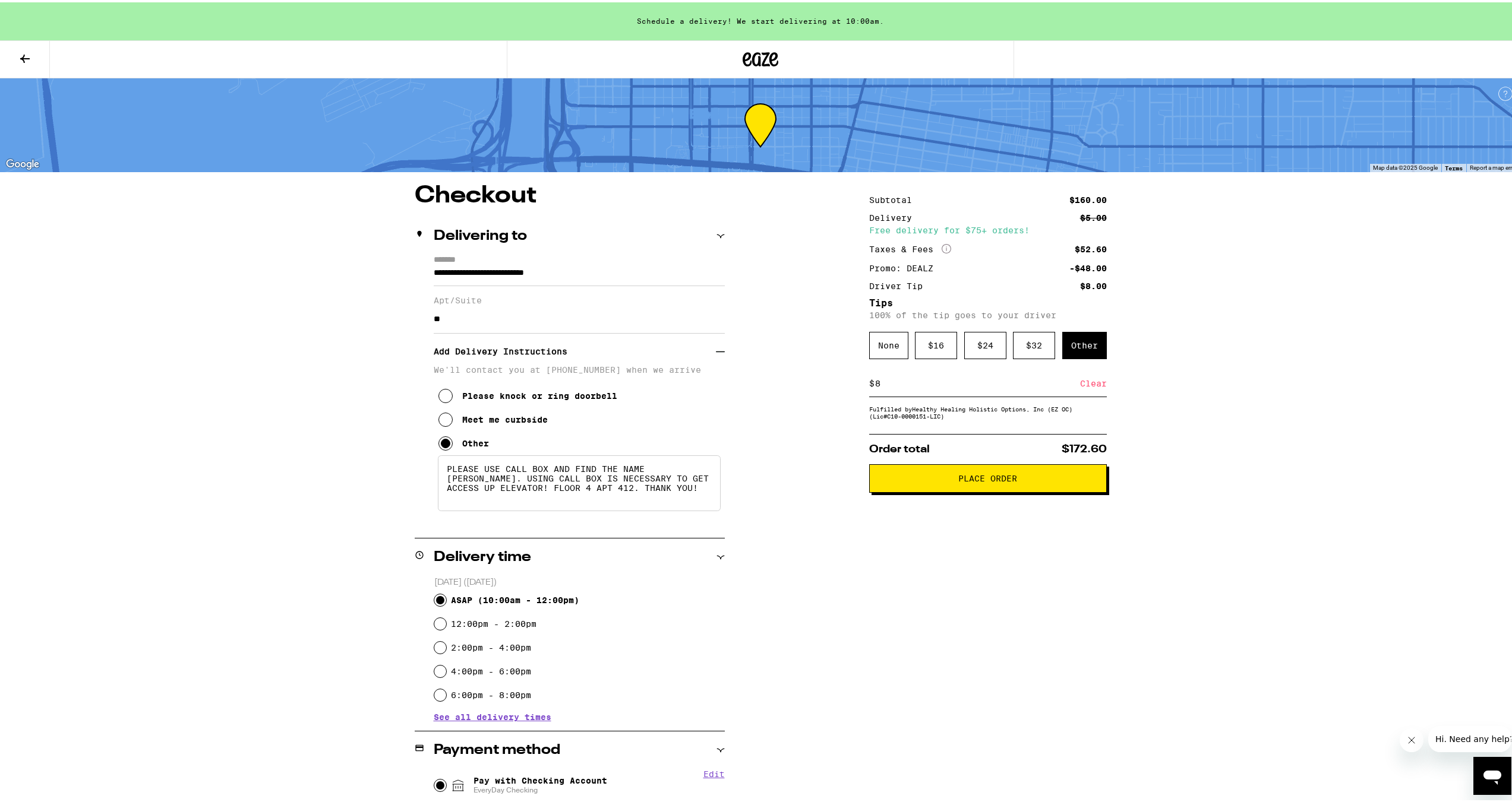
type input "*"
type input "*******"
click at [631, 328] on div "**********" at bounding box center [760, 627] width 855 height 891
drag, startPoint x: 966, startPoint y: 484, endPoint x: 892, endPoint y: 638, distance: 170.9
click at [631, 328] on div "Subtotal $160.00 Delivery $5.00 Free delivery for $75+ orders! Taxes & Fees Mor…" at bounding box center [988, 627] width 237 height 891
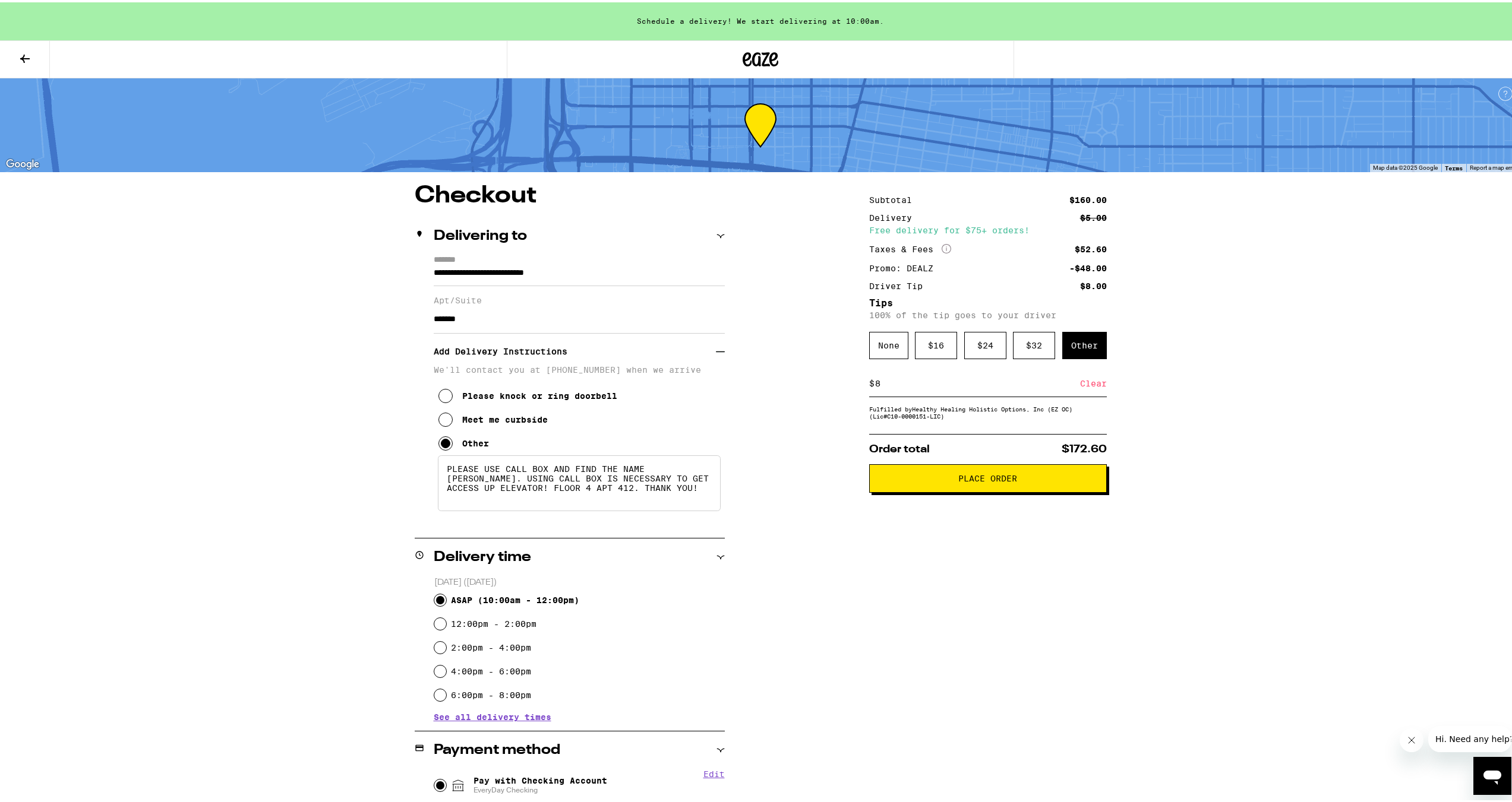
click at [631, 328] on button "Place Order" at bounding box center [988, 476] width 237 height 28
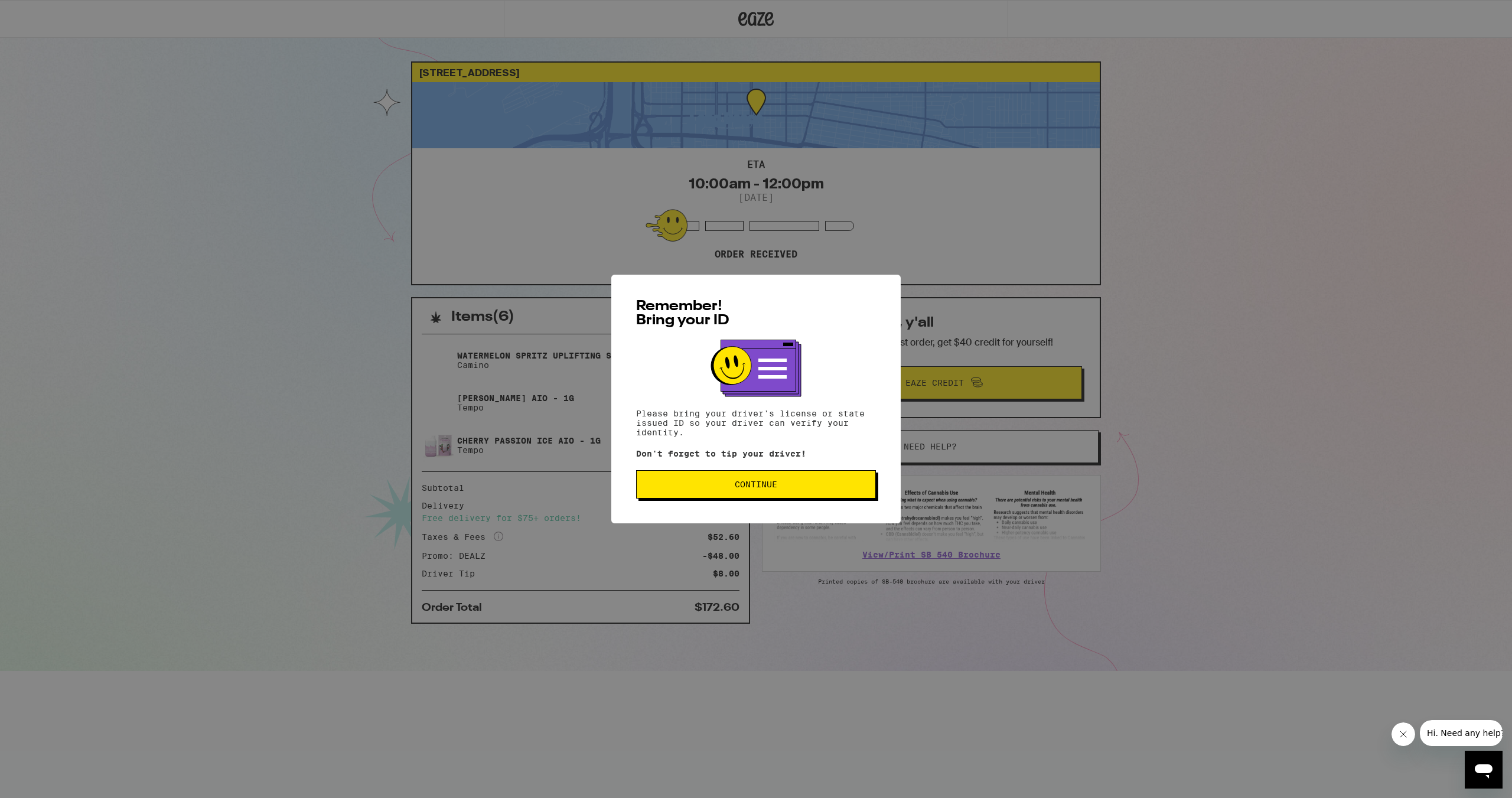
click at [628, 326] on button "Continue" at bounding box center [756, 485] width 239 height 28
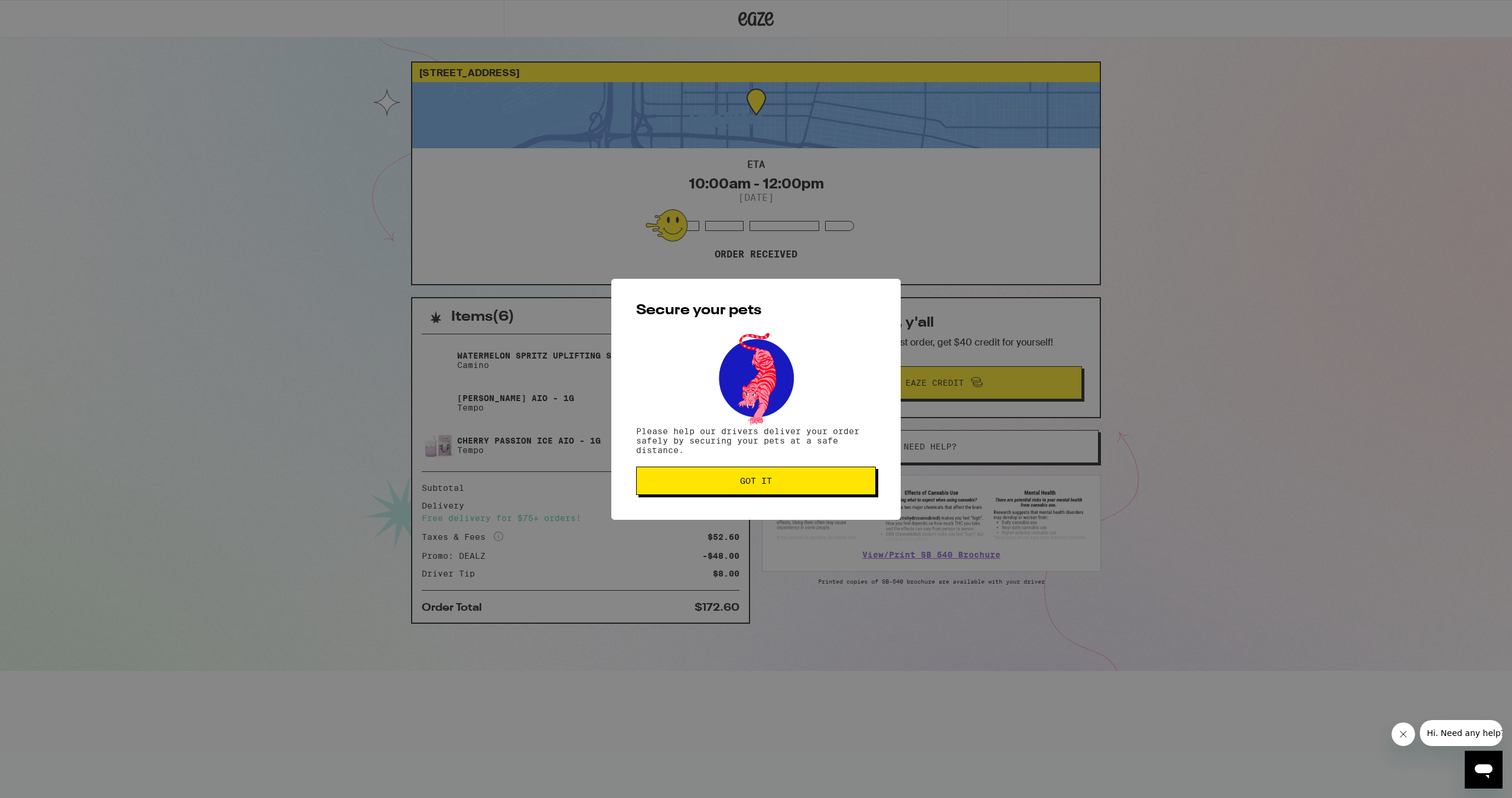
click at [628, 326] on button "Got it" at bounding box center [756, 481] width 239 height 28
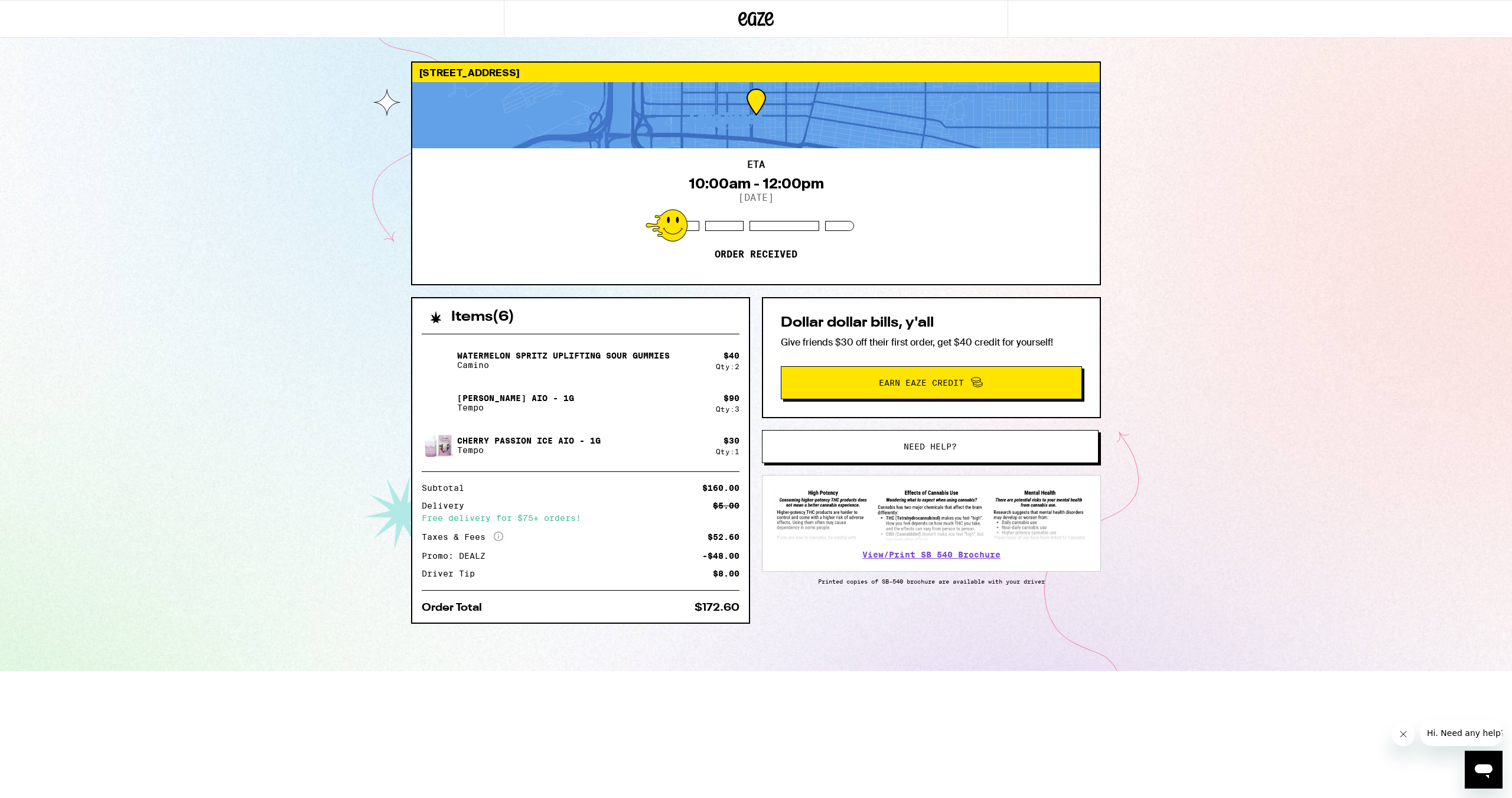
click at [628, 326] on div "[STREET_ADDRESS] ETA 10:00am - 12:00pm [DATE] Order received Items ( 6 ) Waterm…" at bounding box center [756, 335] width 1512 height 671
drag, startPoint x: 1224, startPoint y: 436, endPoint x: 1226, endPoint y: 241, distance: 195.0
click at [628, 241] on div "[STREET_ADDRESS] ETA 10:00am - 12:00pm [DATE] Order received Items ( 6 ) Waterm…" at bounding box center [756, 335] width 1512 height 671
drag, startPoint x: 1191, startPoint y: 272, endPoint x: 1181, endPoint y: 215, distance: 57.9
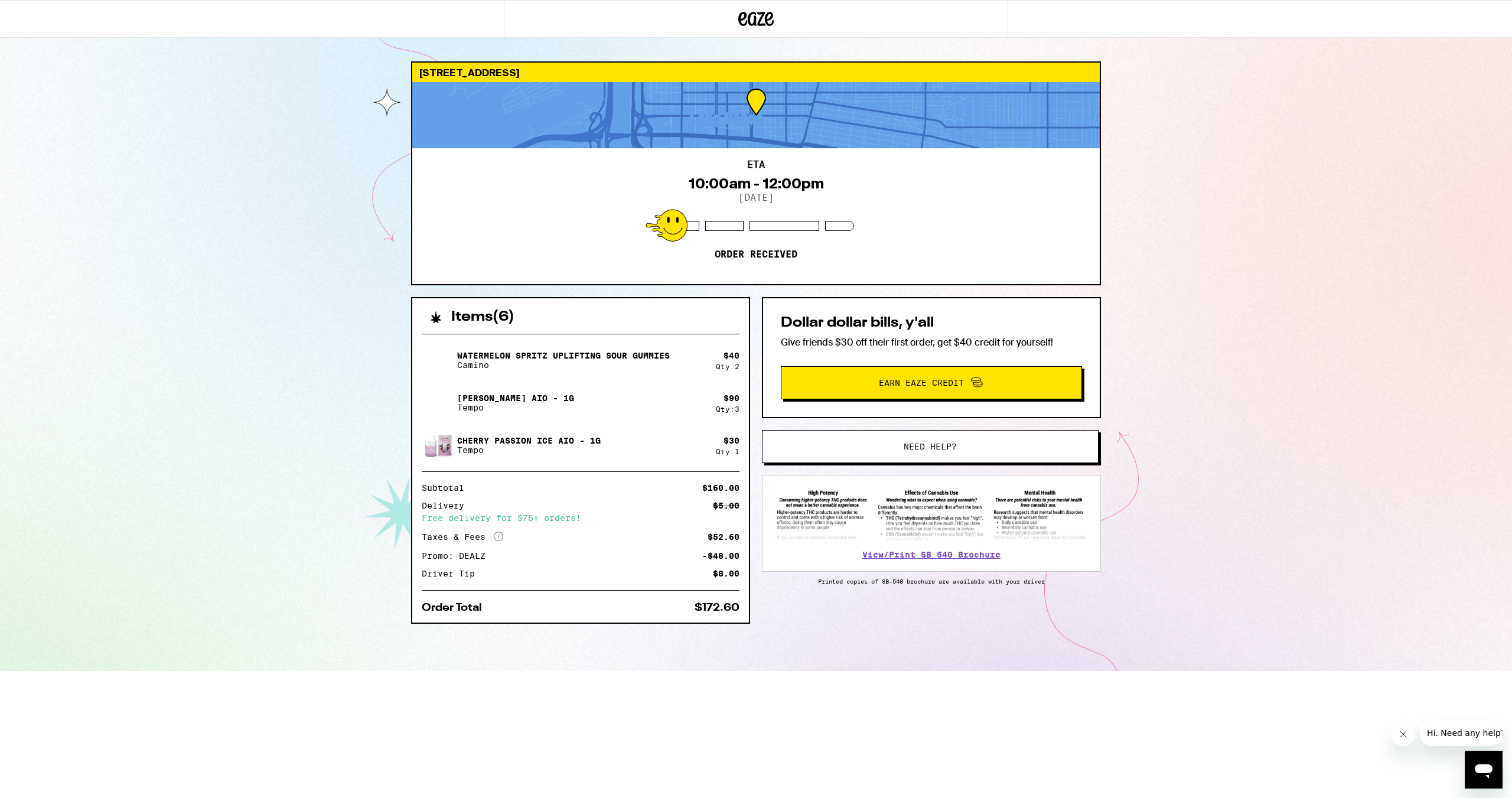
click at [628, 215] on div "[STREET_ADDRESS] ETA 10:00am - 12:00pm [DATE] Order received Items ( 6 ) Waterm…" at bounding box center [756, 335] width 1512 height 671
